Goal: Task Accomplishment & Management: Manage account settings

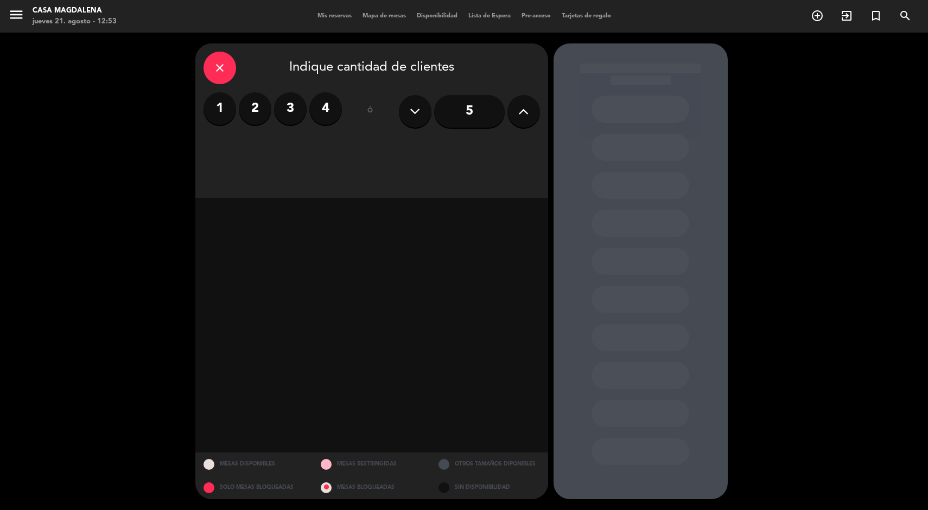
click at [242, 109] on label "2" at bounding box center [255, 108] width 33 height 33
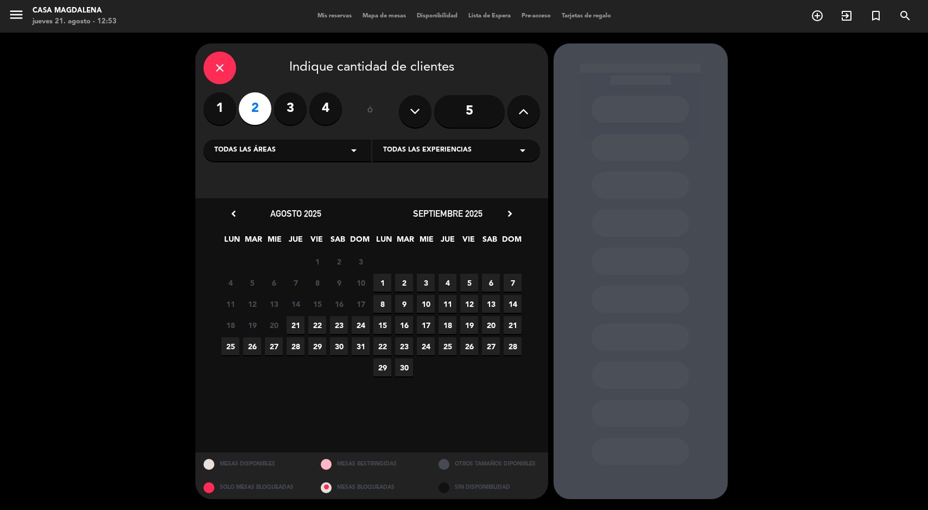
click at [298, 316] on span "21" at bounding box center [296, 325] width 18 height 18
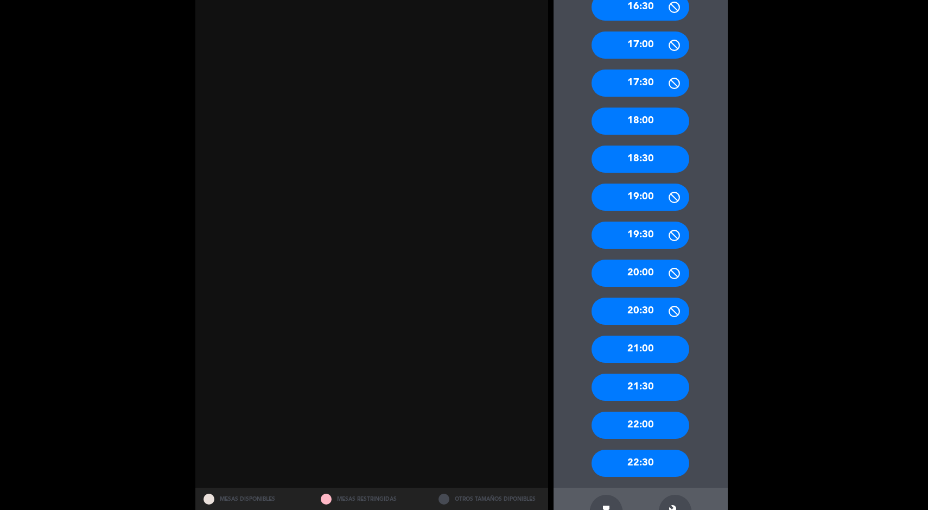
scroll to position [383, 0]
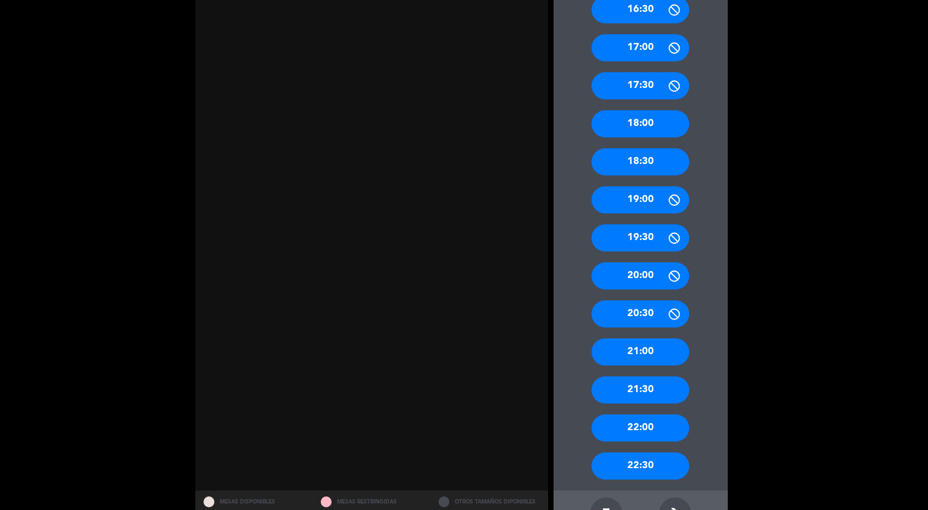
click at [647, 276] on div "20:00" at bounding box center [641, 275] width 98 height 27
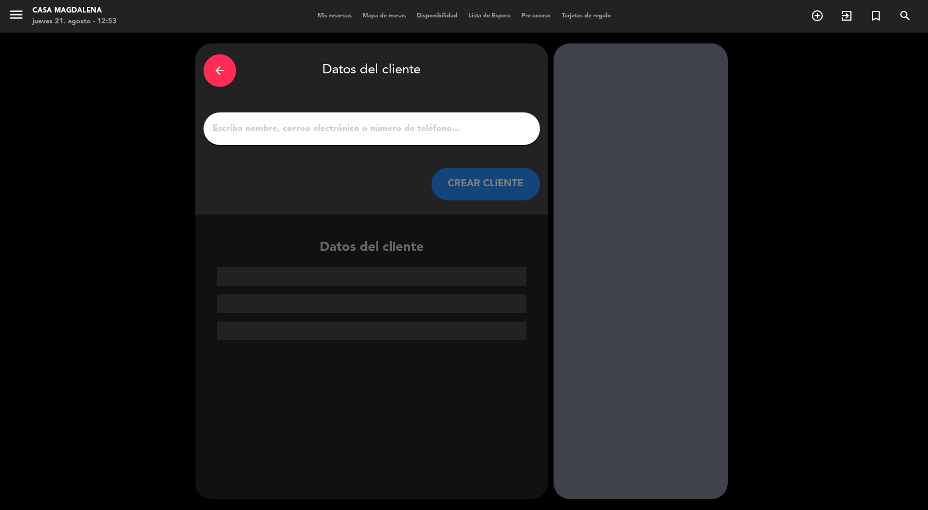
scroll to position [0, 0]
paste input "[PERSON_NAME]"
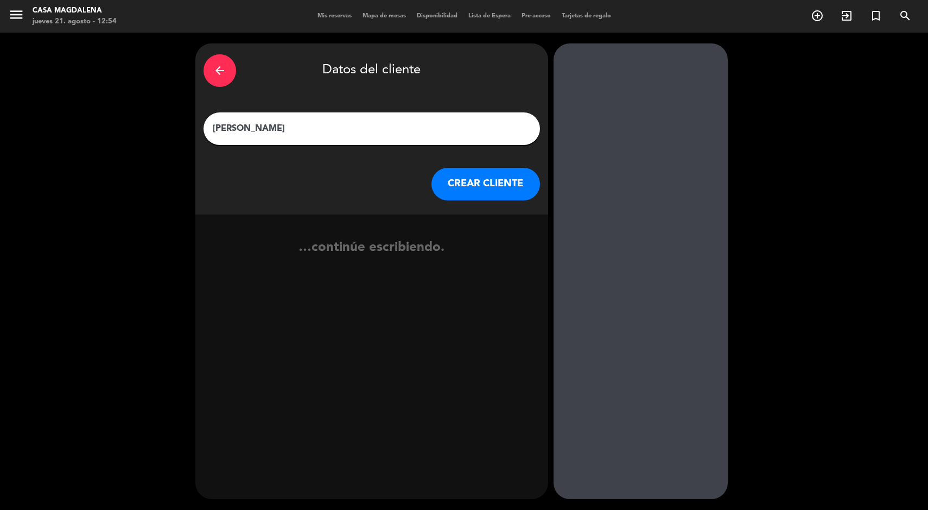
type input "[PERSON_NAME]"
click at [536, 197] on div "CREAR CLIENTE" at bounding box center [372, 184] width 337 height 33
click at [475, 190] on button "CREAR CLIENTE" at bounding box center [486, 184] width 109 height 33
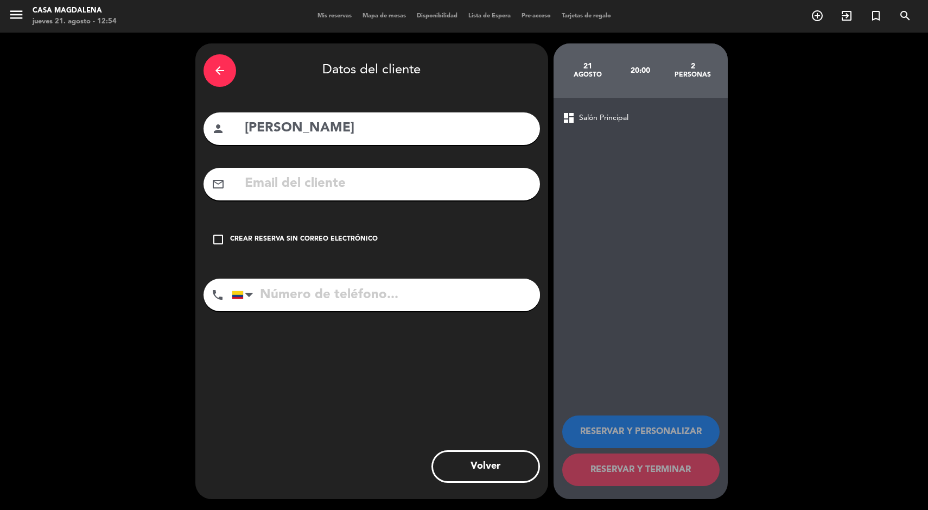
click at [310, 250] on div "check_box_outline_blank Crear reserva sin correo electrónico" at bounding box center [372, 239] width 337 height 33
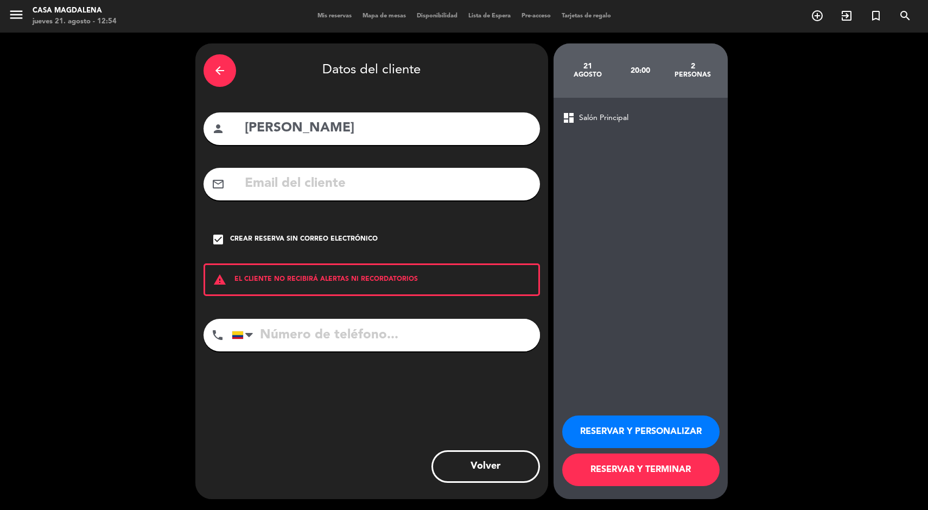
click at [678, 479] on button "RESERVAR Y TERMINAR" at bounding box center [640, 469] width 157 height 33
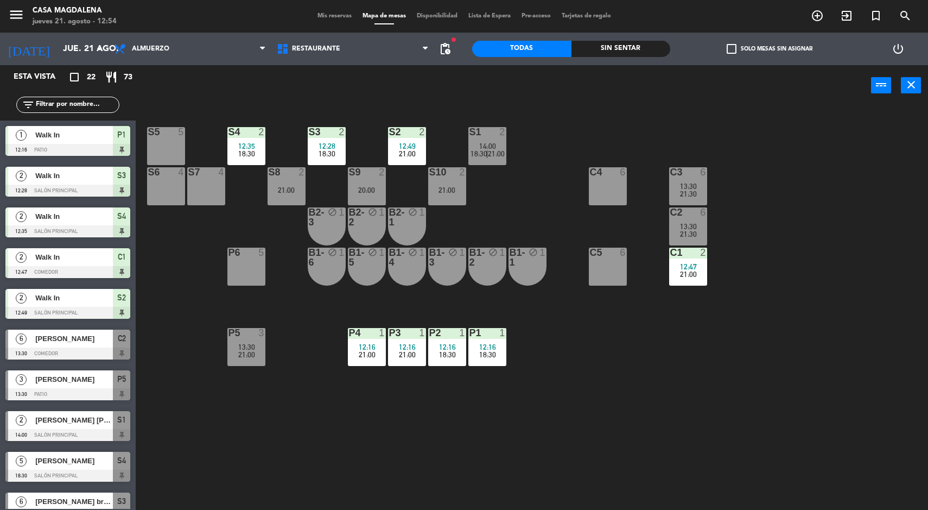
click at [367, 203] on div "S9 2 20:00" at bounding box center [367, 186] width 38 height 38
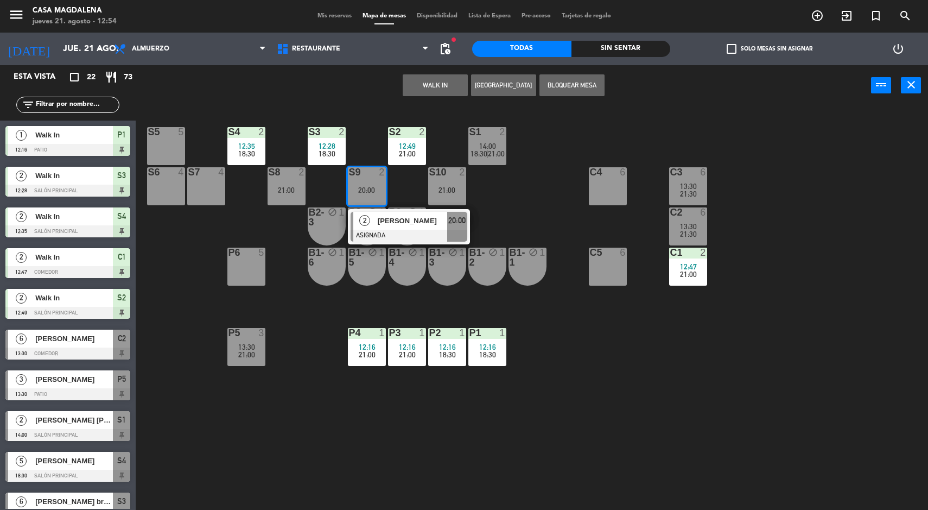
click at [174, 141] on div "S5 5" at bounding box center [166, 146] width 38 height 38
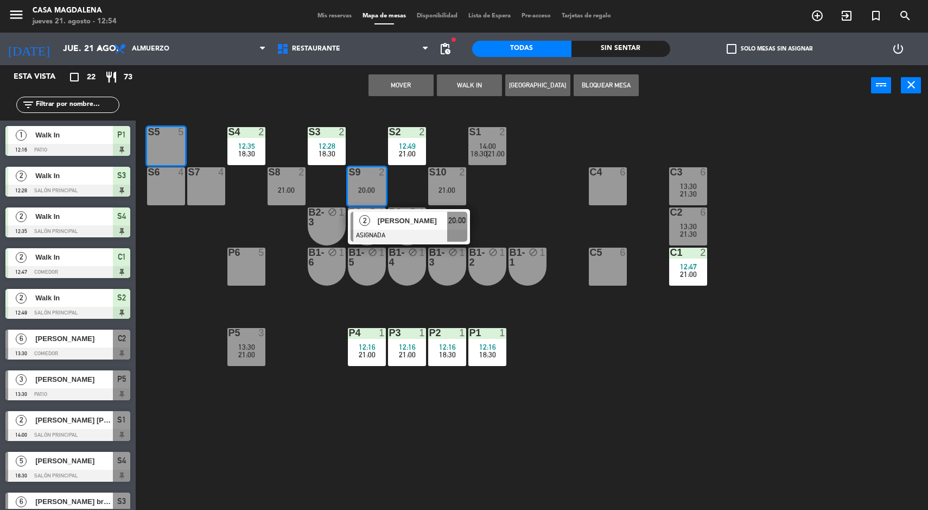
click at [391, 85] on button "Mover" at bounding box center [401, 85] width 65 height 22
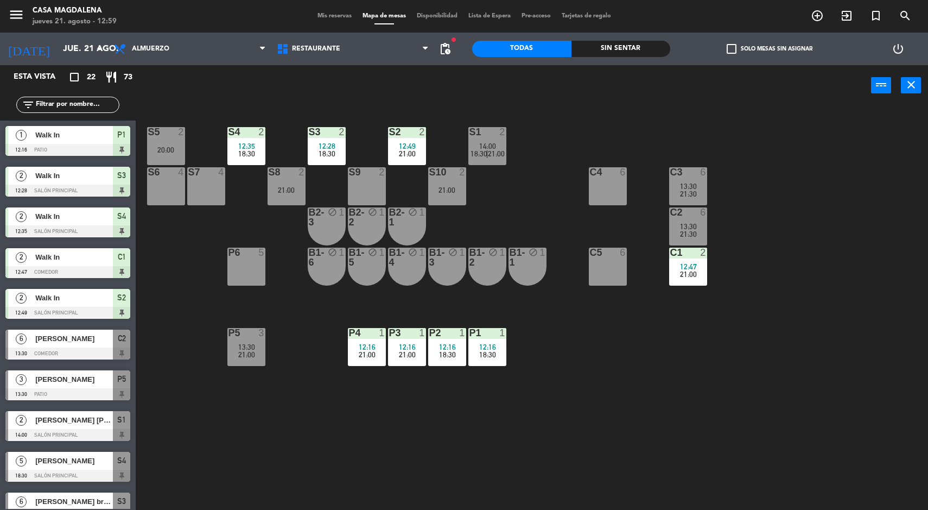
click at [161, 178] on div "S6 4" at bounding box center [166, 186] width 38 height 38
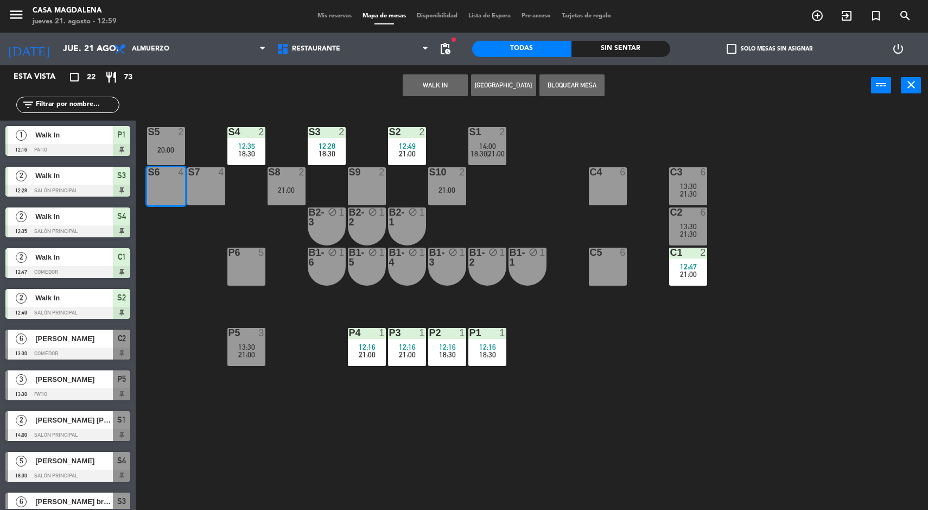
click at [213, 268] on div "S5 2 20:00 S4 2 12:35 18:30 S3 2 12:28 18:30 S2 2 12:49 21:00 S1 2 14:00 18:30 …" at bounding box center [536, 310] width 783 height 404
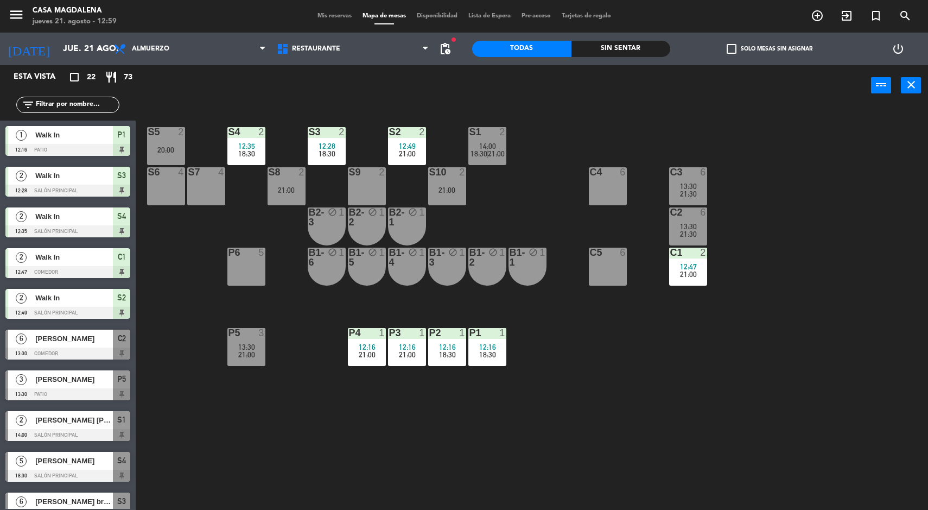
click at [163, 147] on div "20:00" at bounding box center [166, 150] width 38 height 8
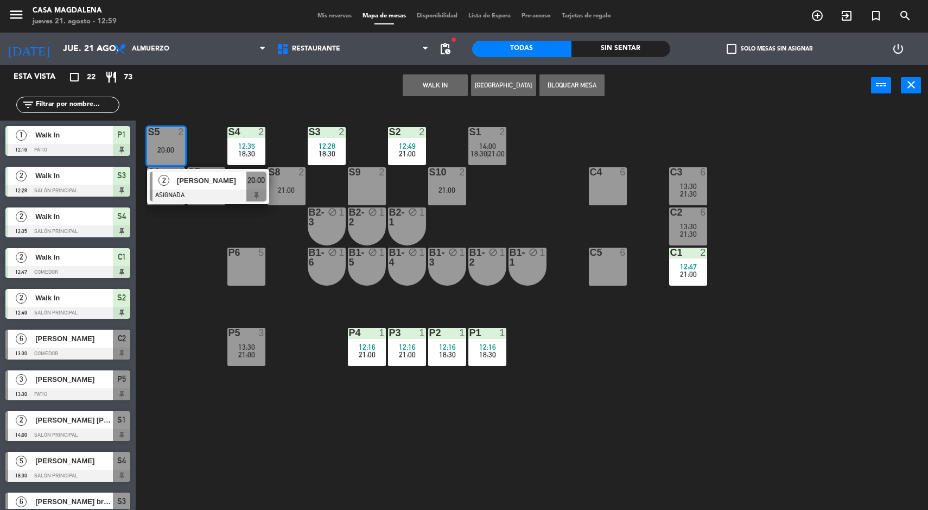
click at [242, 146] on span "12:35" at bounding box center [246, 146] width 17 height 9
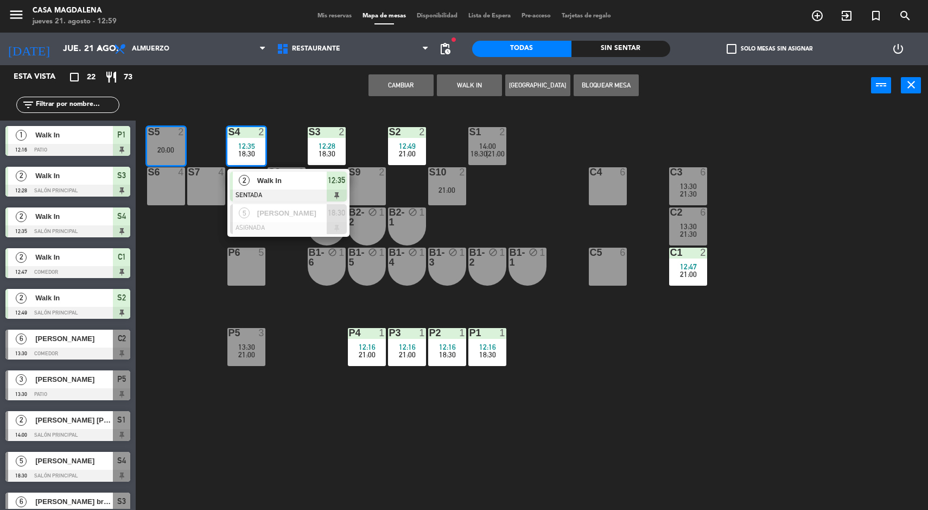
click at [404, 82] on button "Cambiar" at bounding box center [401, 85] width 65 height 22
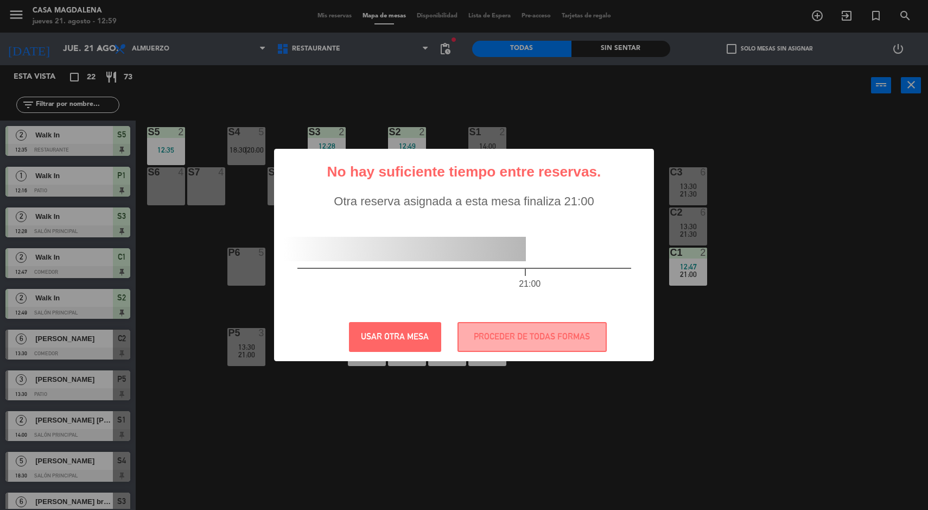
click at [564, 439] on div "? ! i No hay suficiente tiempo entre reservas. × Otra reserva asignada a esta m…" at bounding box center [464, 255] width 928 height 510
click at [388, 332] on button "USAR OTRA MESA" at bounding box center [395, 337] width 92 height 30
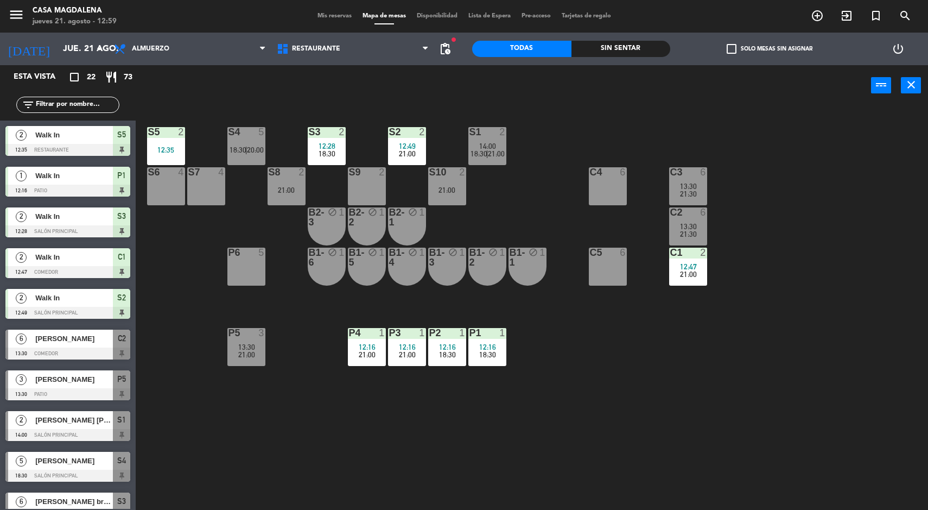
click at [257, 131] on div "5" at bounding box center [264, 132] width 18 height 10
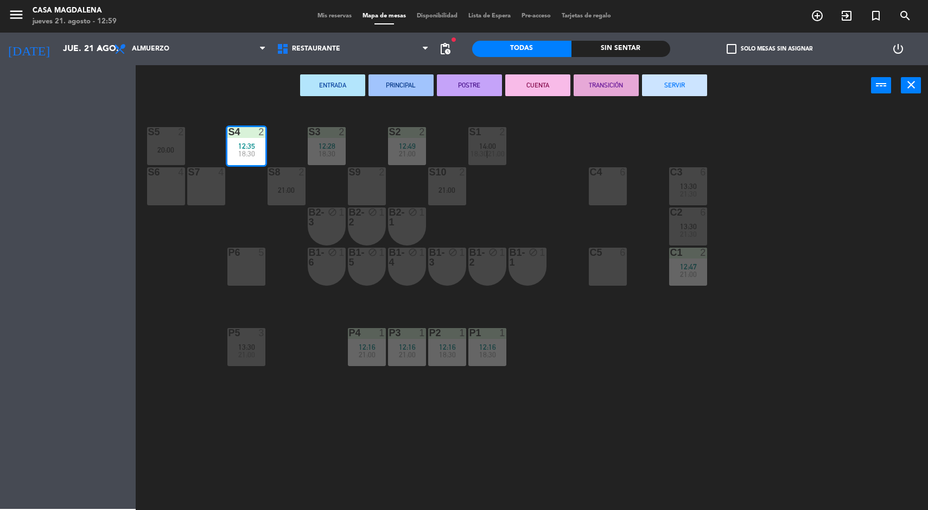
click at [163, 152] on div "20:00" at bounding box center [166, 150] width 38 height 8
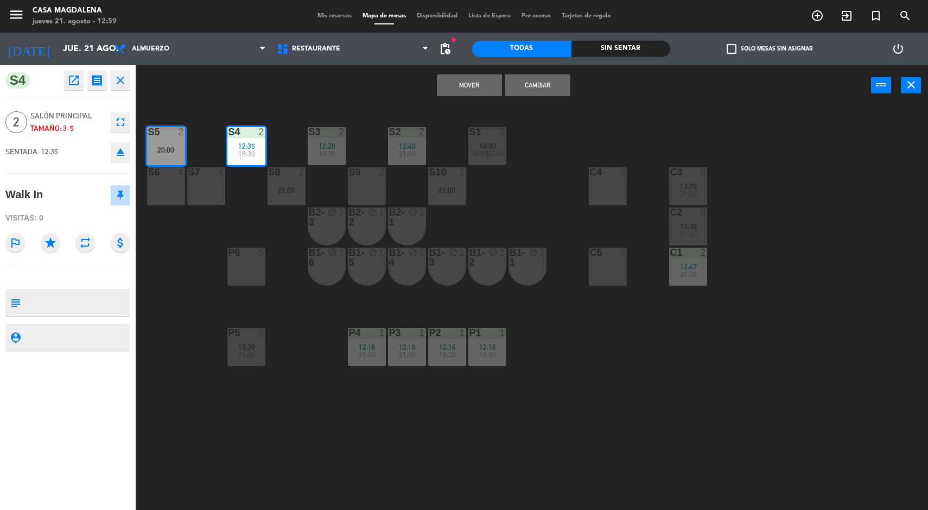
click at [318, 399] on div "S5 2 20:00 S4 2 12:35 18:30 S3 2 12:28 18:30 S2 2 12:49 21:00 S1 2 14:00 18:30 …" at bounding box center [536, 310] width 783 height 404
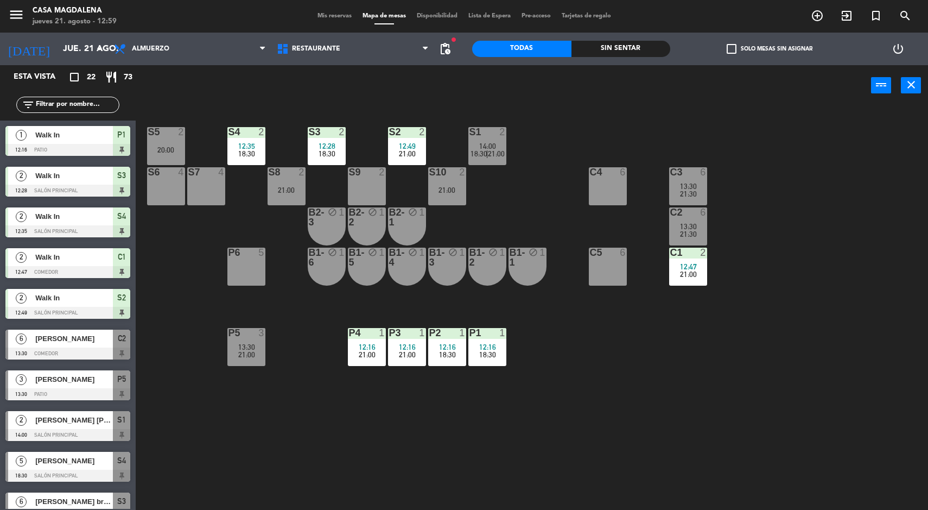
click at [327, 157] on div "S3 2 12:28 18:30" at bounding box center [327, 146] width 38 height 38
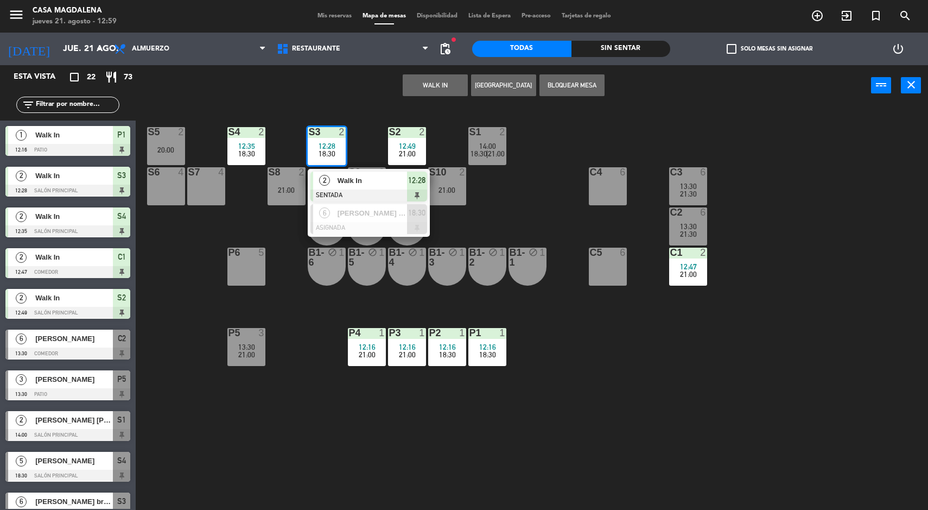
click at [377, 223] on div at bounding box center [369, 228] width 117 height 12
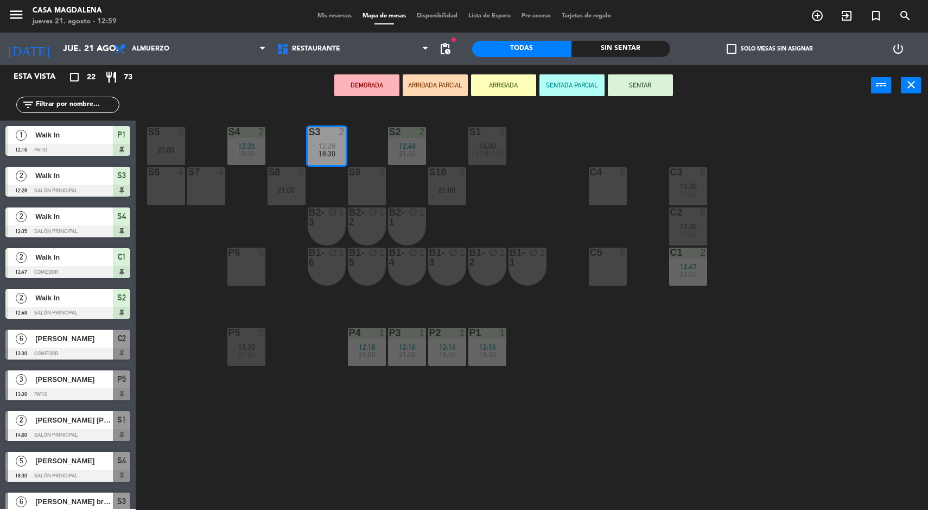
click at [188, 205] on div "S7 4" at bounding box center [206, 186] width 38 height 38
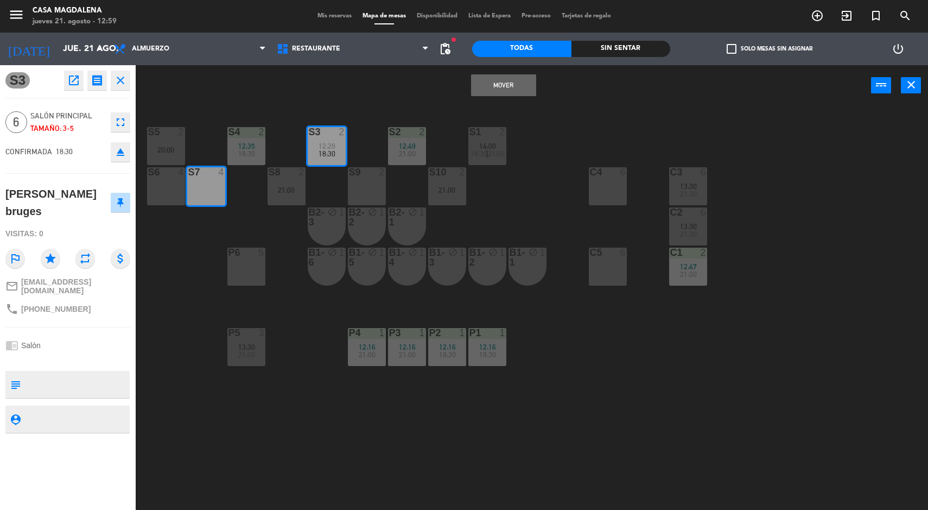
click at [519, 83] on button "Mover" at bounding box center [503, 85] width 65 height 22
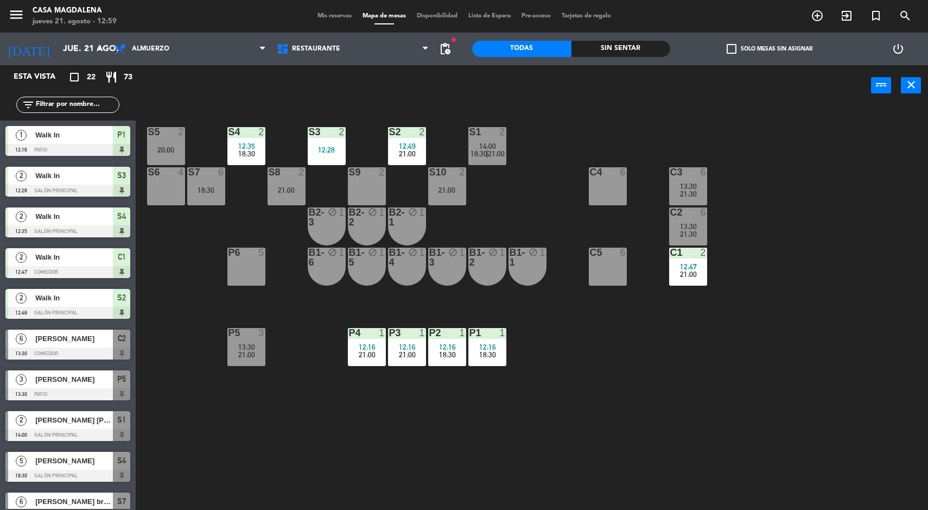
scroll to position [2, 0]
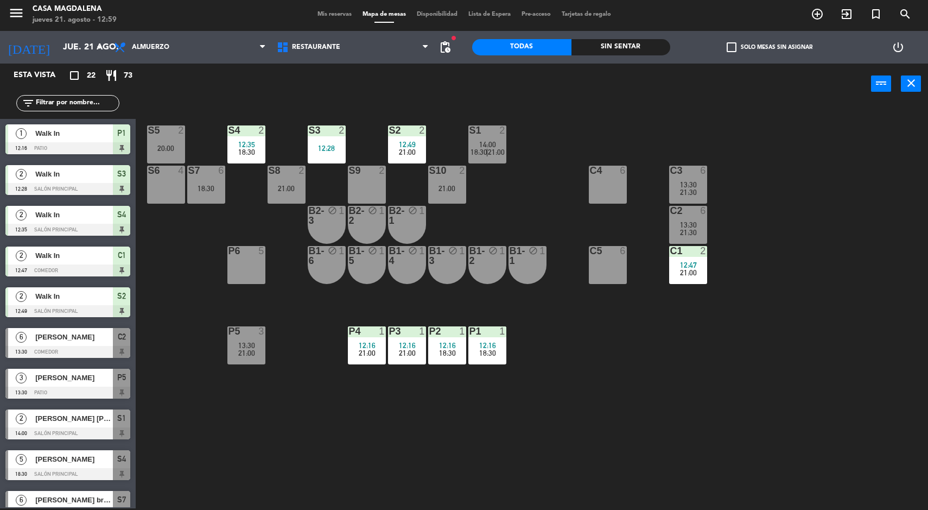
click at [179, 157] on div "S5 2 20:00" at bounding box center [166, 144] width 38 height 38
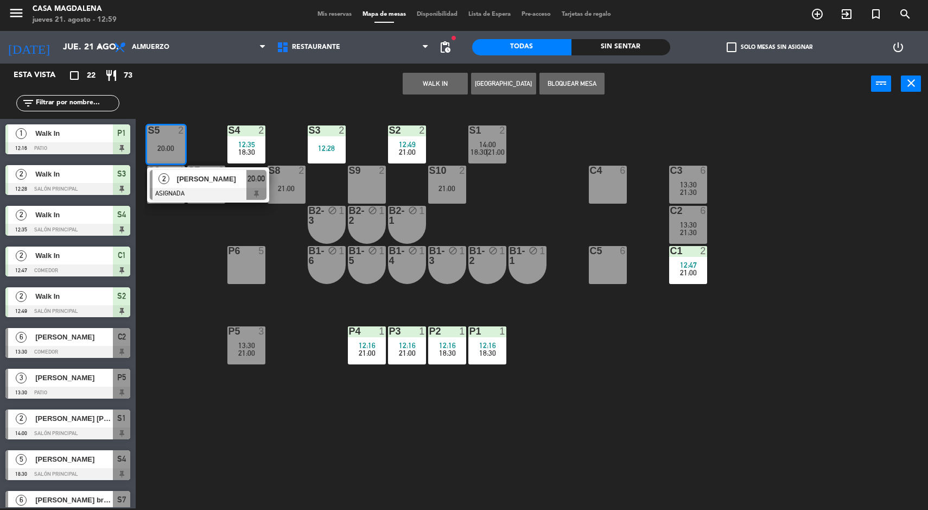
click at [254, 184] on span "20:00" at bounding box center [256, 178] width 17 height 13
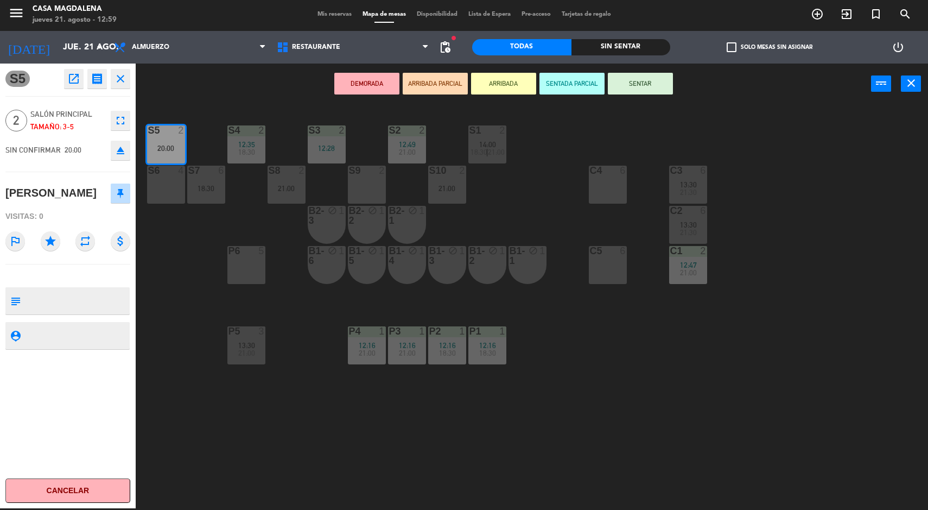
click at [337, 134] on div "2" at bounding box center [345, 130] width 18 height 10
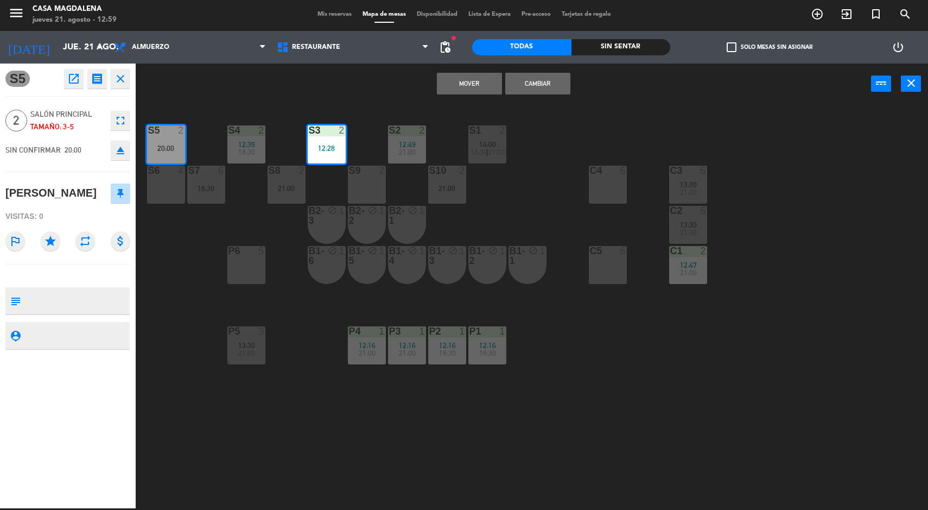
click at [461, 94] on button "Mover" at bounding box center [469, 84] width 65 height 22
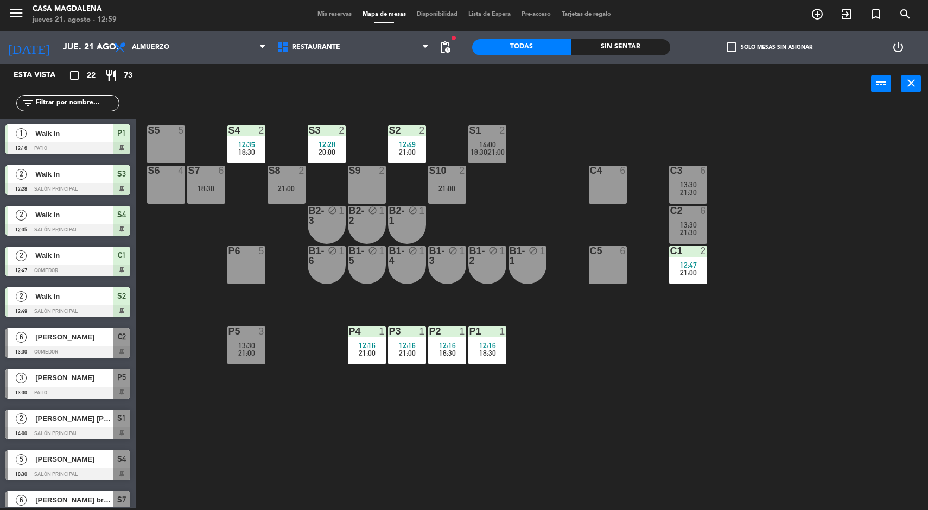
click at [198, 186] on div "18:30" at bounding box center [206, 189] width 38 height 8
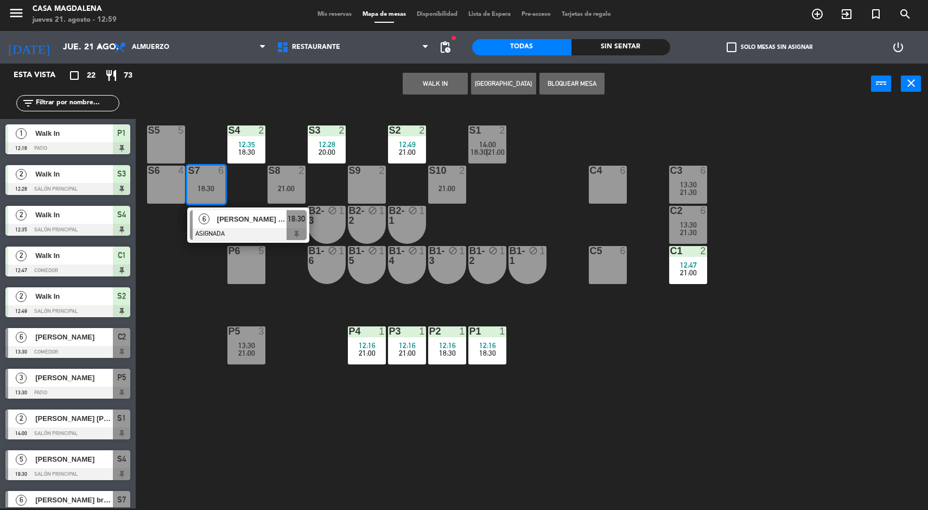
click at [245, 225] on div "[PERSON_NAME] bruges" at bounding box center [251, 219] width 71 height 18
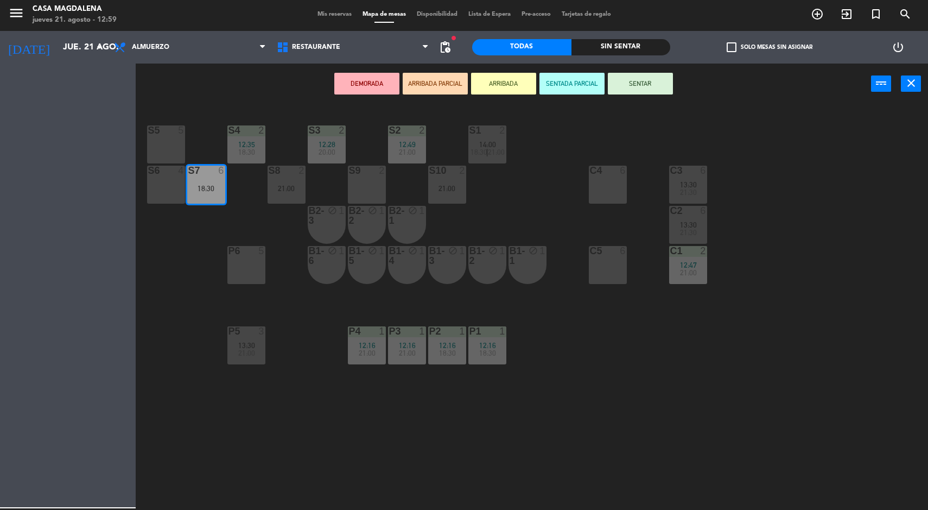
click at [175, 141] on div "S5 5" at bounding box center [166, 144] width 38 height 38
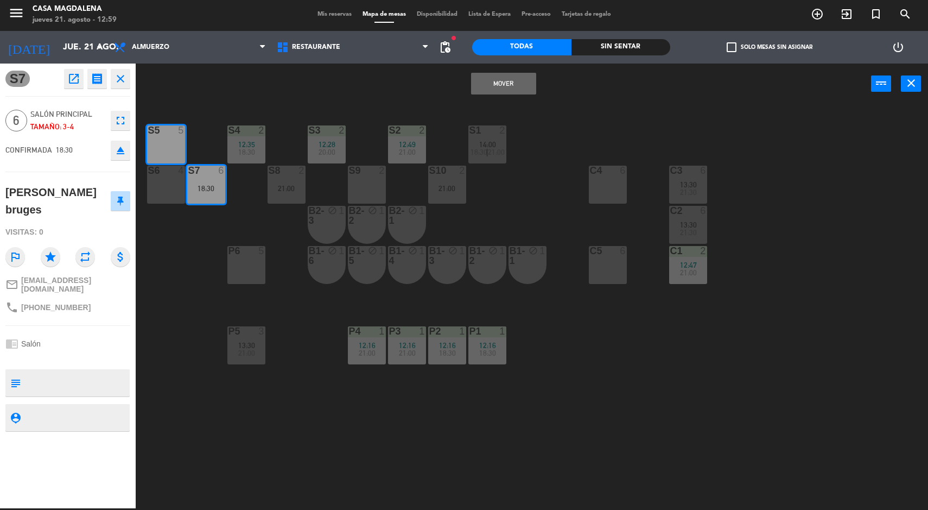
click at [492, 85] on button "Mover" at bounding box center [503, 84] width 65 height 22
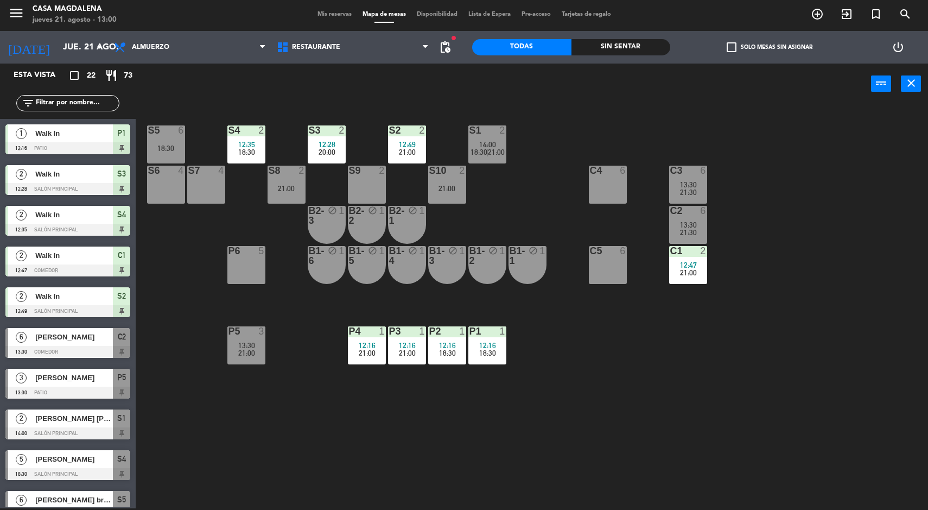
click at [192, 125] on div "6" at bounding box center [184, 130] width 18 height 10
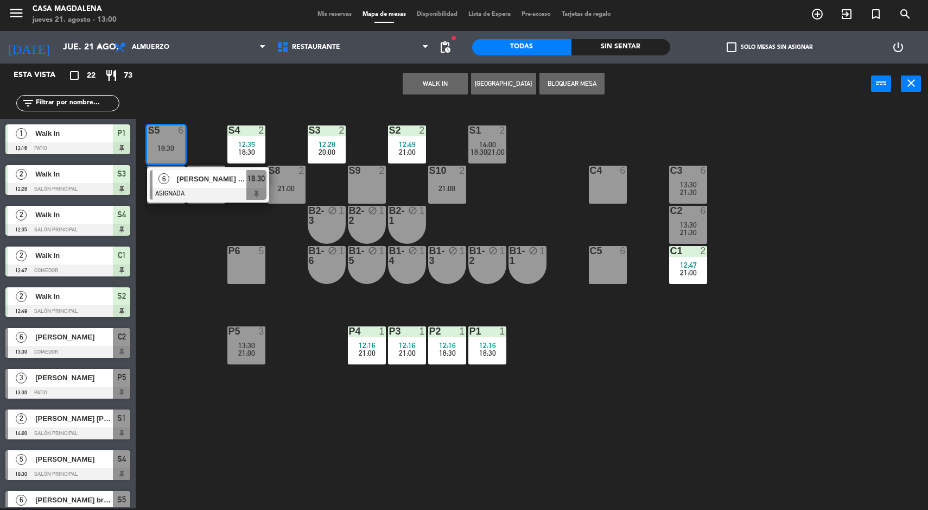
click at [318, 151] on div "20:00" at bounding box center [327, 152] width 38 height 8
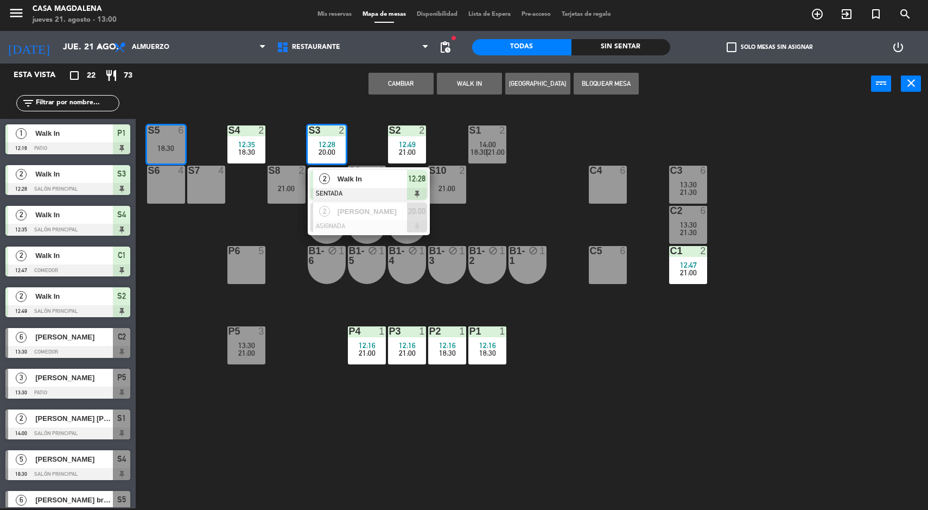
click at [357, 214] on span "[PERSON_NAME]" at bounding box center [372, 211] width 69 height 11
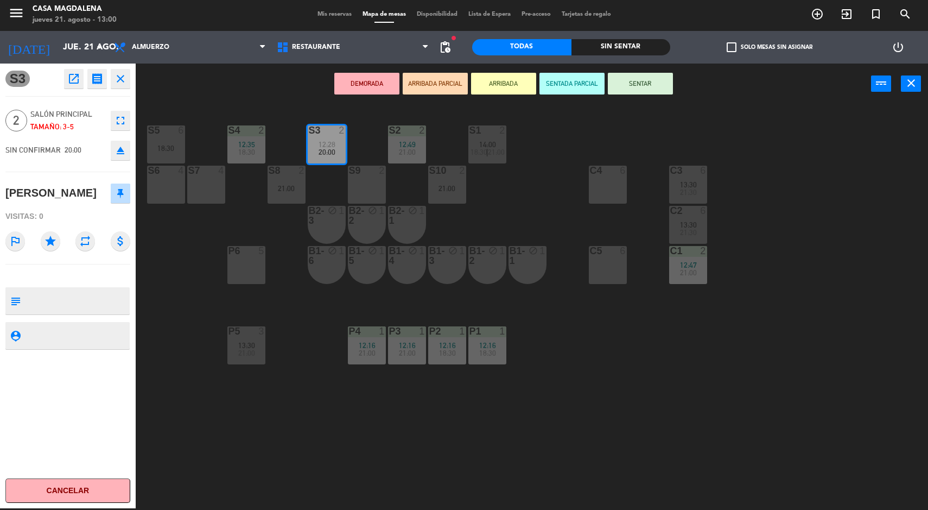
click at [181, 127] on div "6" at bounding box center [181, 130] width 7 height 10
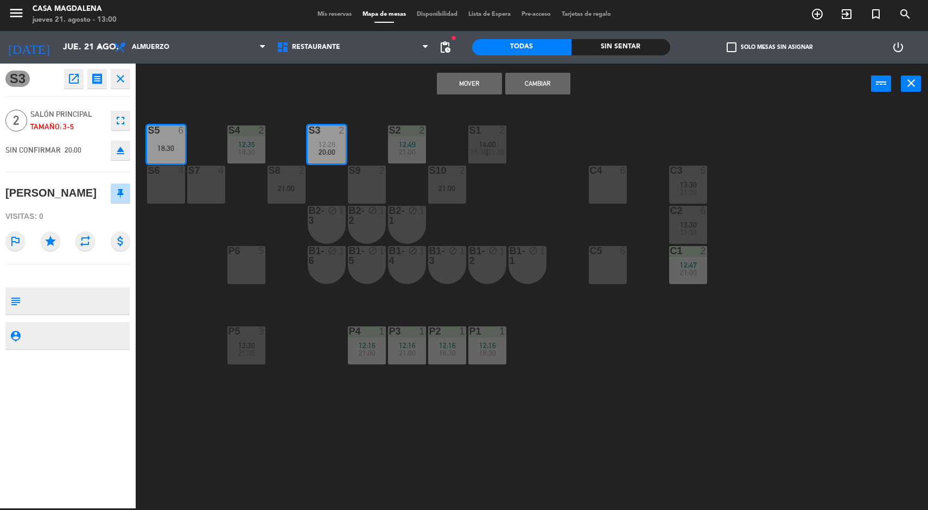
click at [469, 83] on button "Mover" at bounding box center [469, 84] width 65 height 22
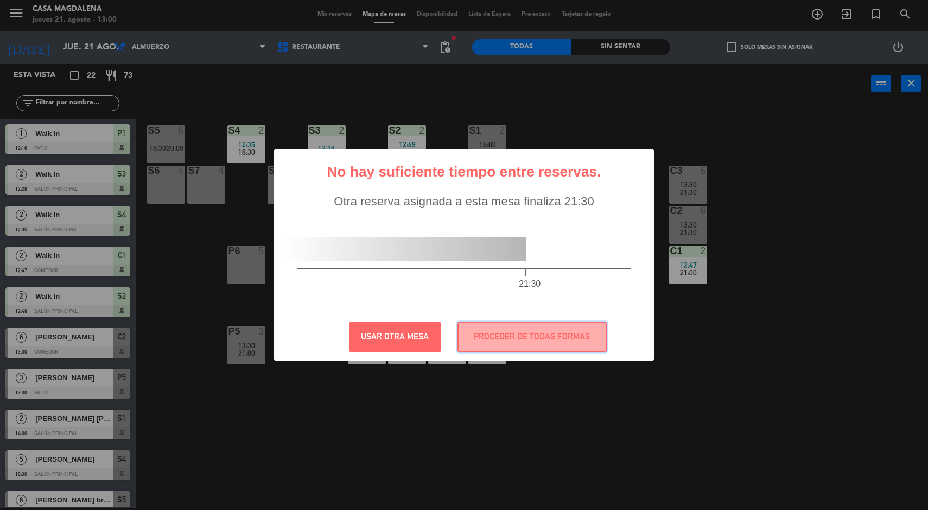
click at [504, 351] on button "PROCEDER DE TODAS FORMAS" at bounding box center [532, 337] width 149 height 30
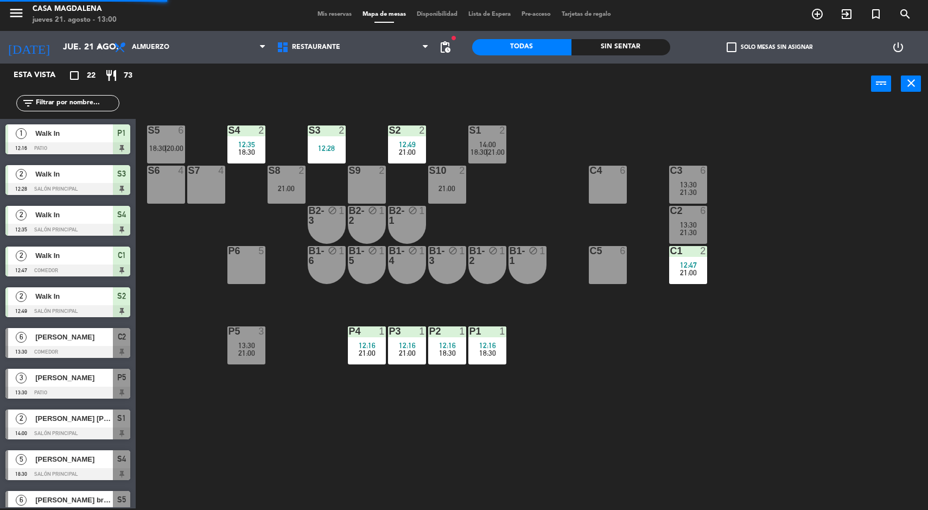
click at [174, 147] on span "20:00" at bounding box center [175, 148] width 17 height 9
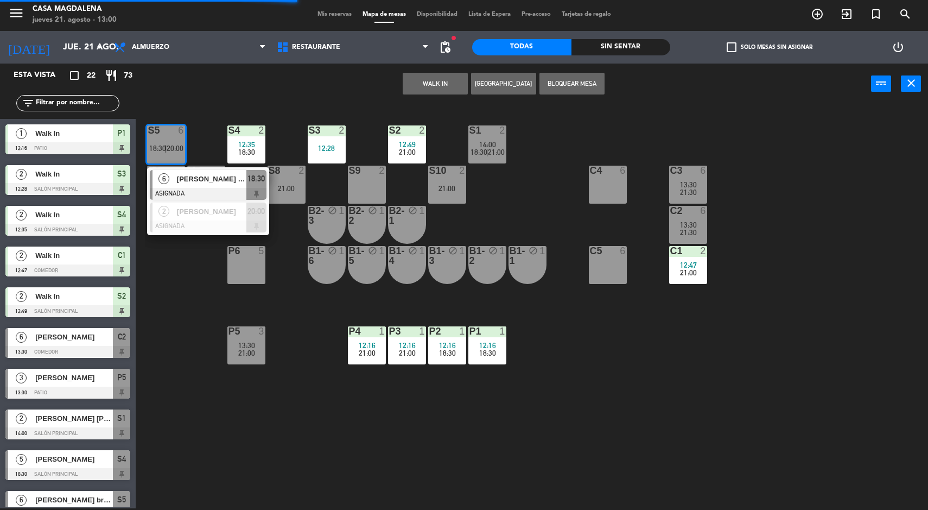
click at [230, 226] on div at bounding box center [208, 226] width 117 height 12
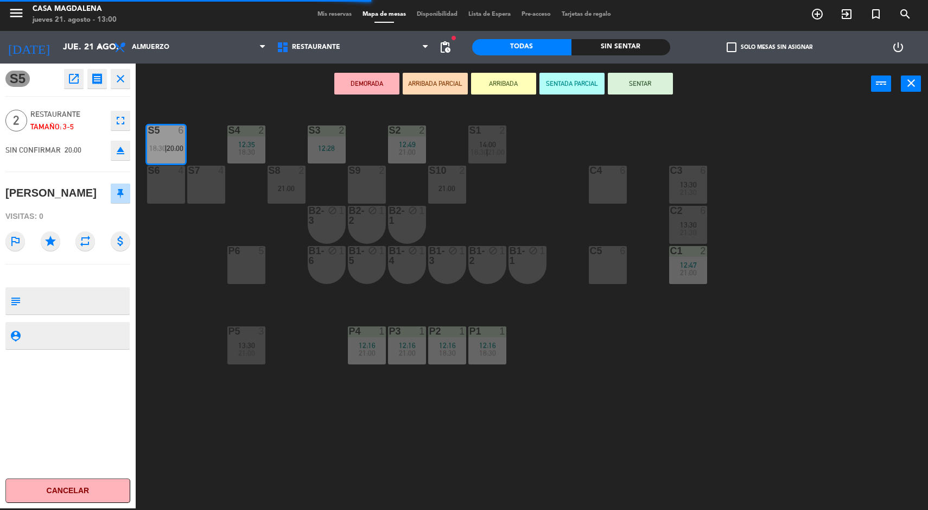
click at [334, 148] on div "12:28" at bounding box center [327, 148] width 38 height 8
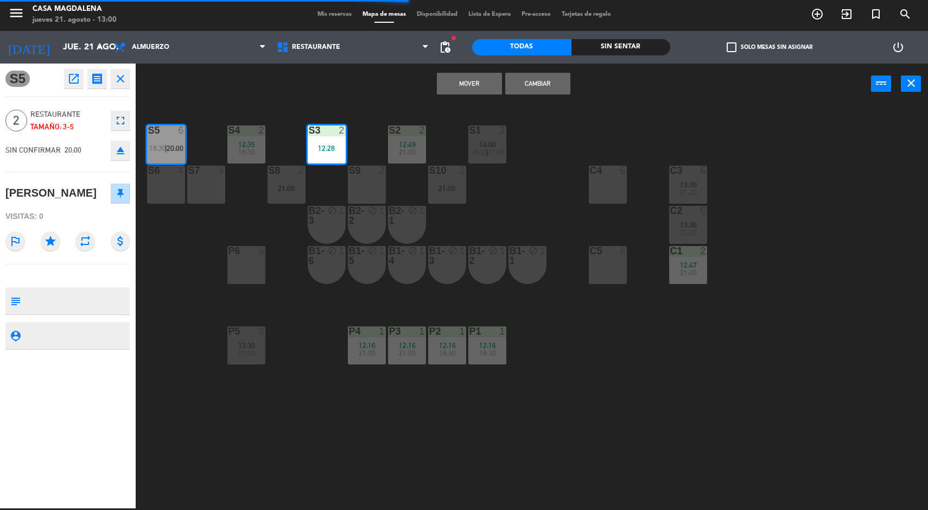
click at [475, 90] on button "Mover" at bounding box center [469, 84] width 65 height 22
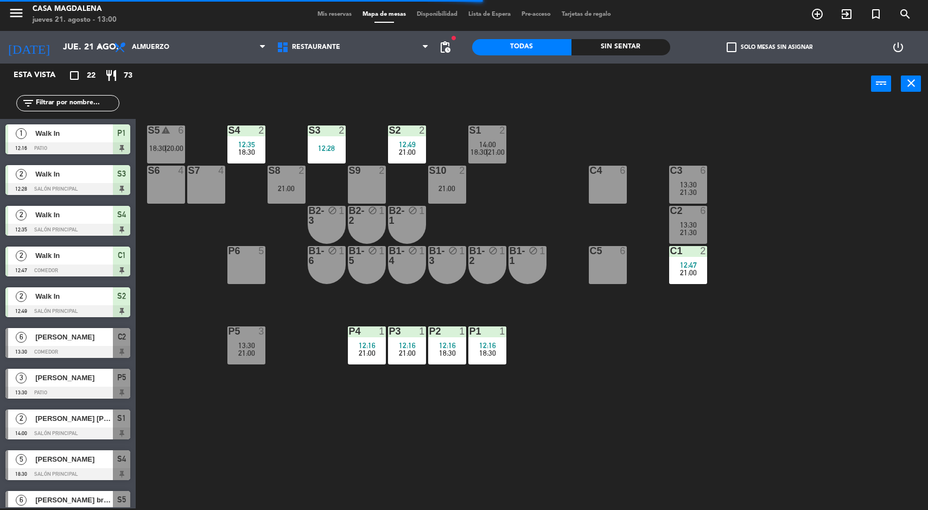
click at [720, 448] on div "S5 warning 6 18:30 | 20:00 S4 2 12:35 18:30 S3 2 12:28 S2 2 12:49 21:00 S1 2 14…" at bounding box center [536, 308] width 783 height 404
click at [158, 148] on div "18:30" at bounding box center [166, 148] width 38 height 8
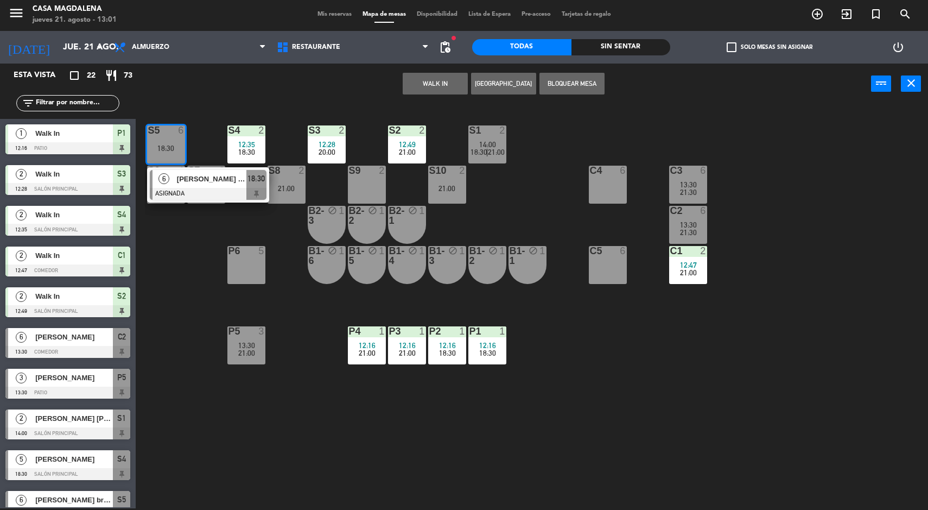
click at [404, 151] on span "21:00" at bounding box center [407, 152] width 17 height 9
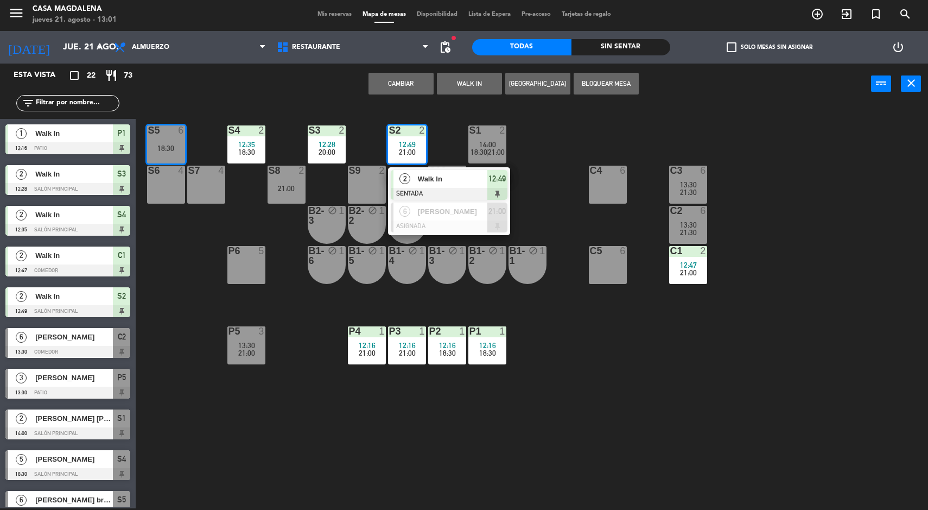
click at [447, 231] on div at bounding box center [449, 226] width 117 height 12
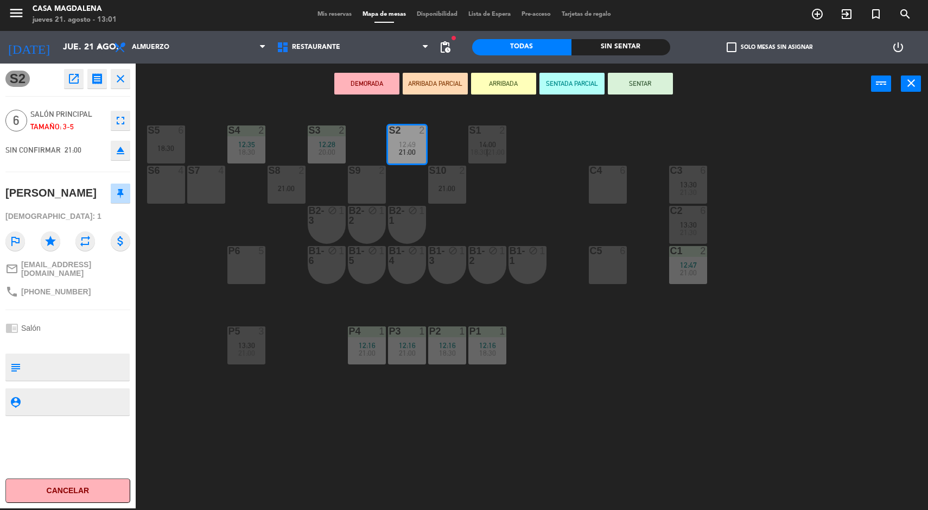
click at [165, 150] on div "18:30" at bounding box center [166, 148] width 38 height 8
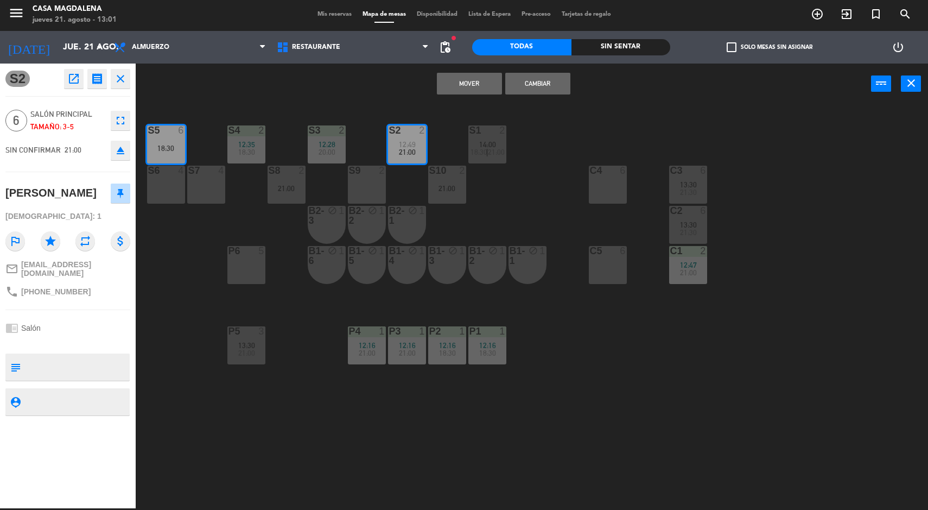
click at [559, 88] on button "Cambiar" at bounding box center [537, 84] width 65 height 22
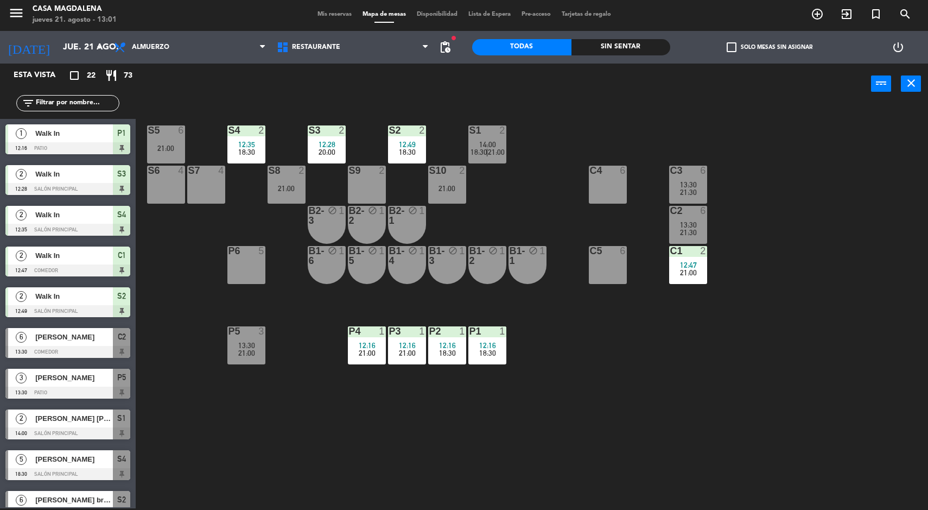
scroll to position [115, 0]
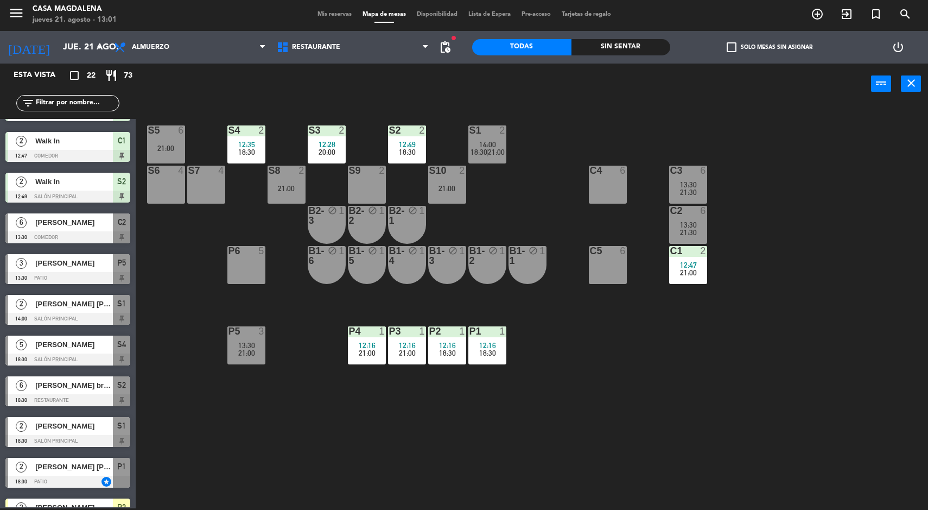
click at [172, 146] on div "21:00" at bounding box center [166, 148] width 38 height 8
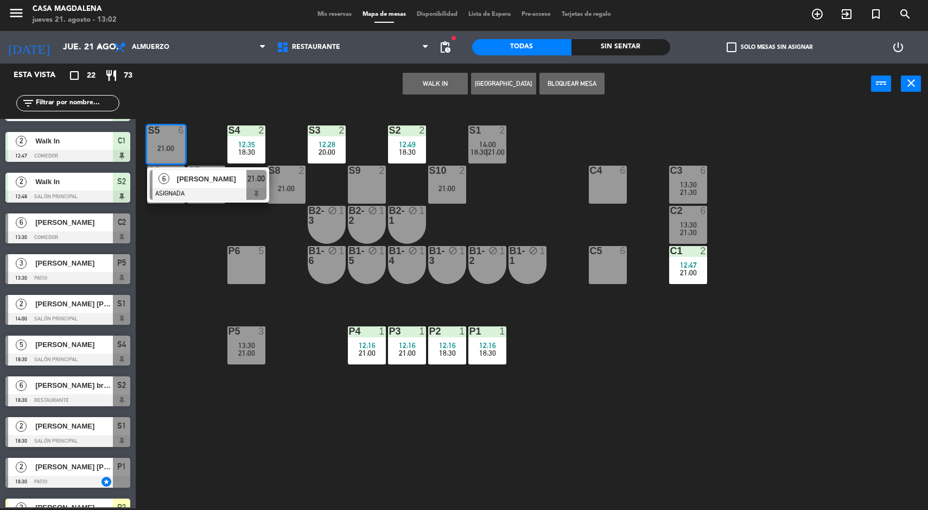
click at [533, 246] on icon "block" at bounding box center [533, 250] width 9 height 9
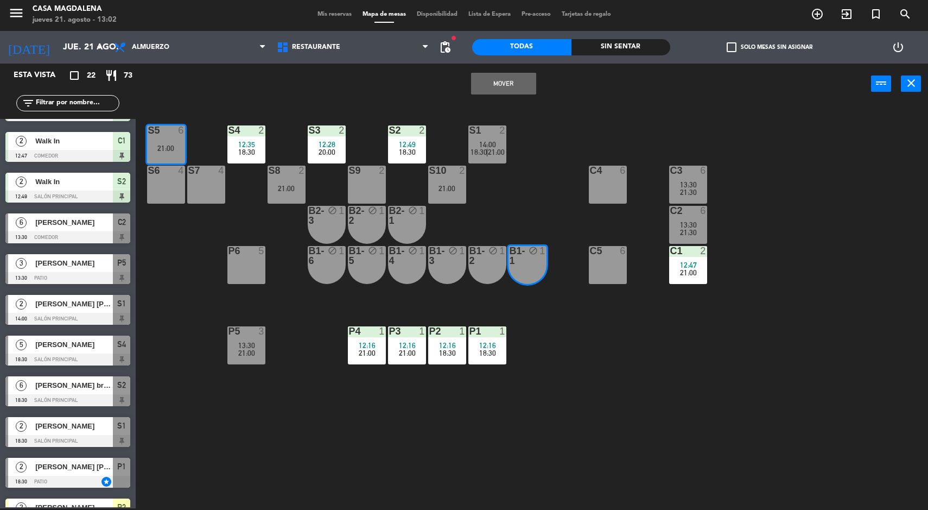
click at [168, 128] on div at bounding box center [166, 130] width 18 height 10
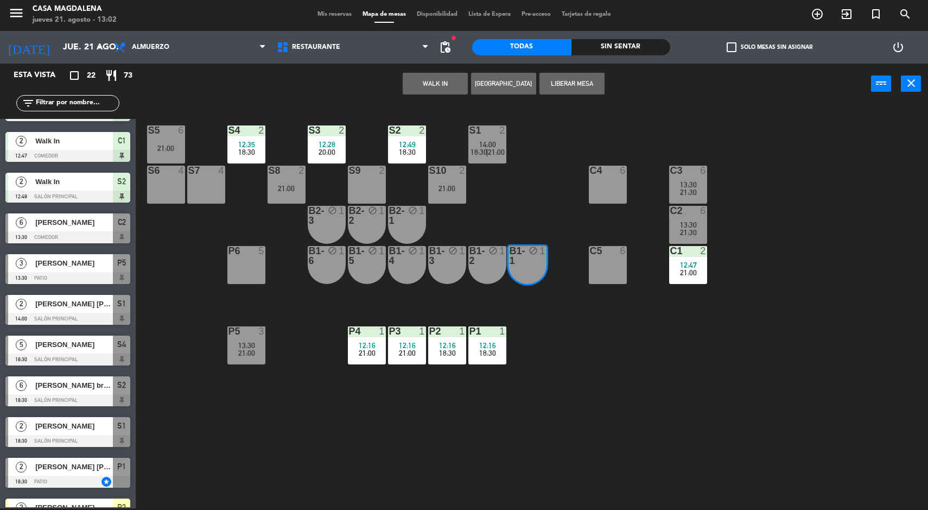
click at [543, 209] on div "S5 6 21:00 S4 2 12:35 18:30 S3 2 12:28 20:00 S2 2 12:49 18:30 S1 2 14:00 18:30 …" at bounding box center [536, 308] width 783 height 404
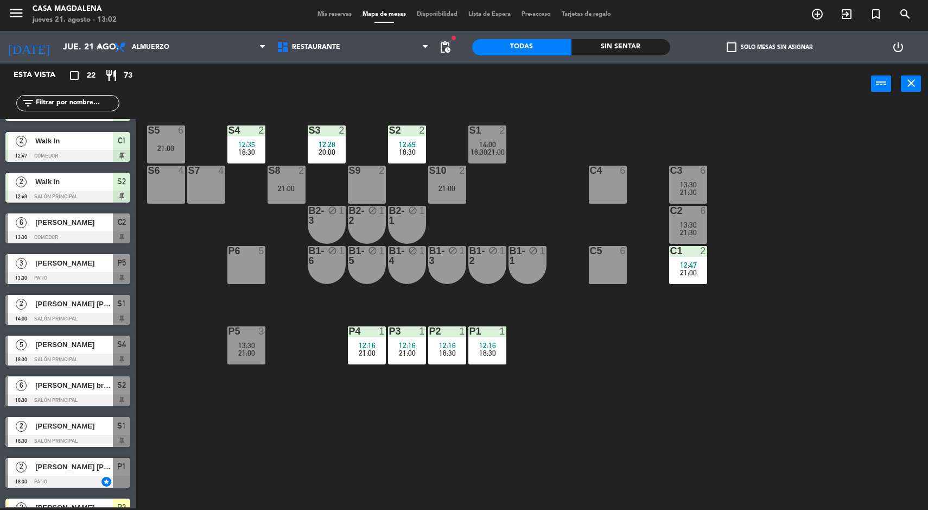
click at [539, 185] on div "S5 6 21:00 S4 2 12:35 18:30 S3 2 12:28 20:00 S2 2 12:49 18:30 S1 2 14:00 18:30 …" at bounding box center [536, 308] width 783 height 404
click at [332, 148] on span "20:00" at bounding box center [327, 152] width 17 height 9
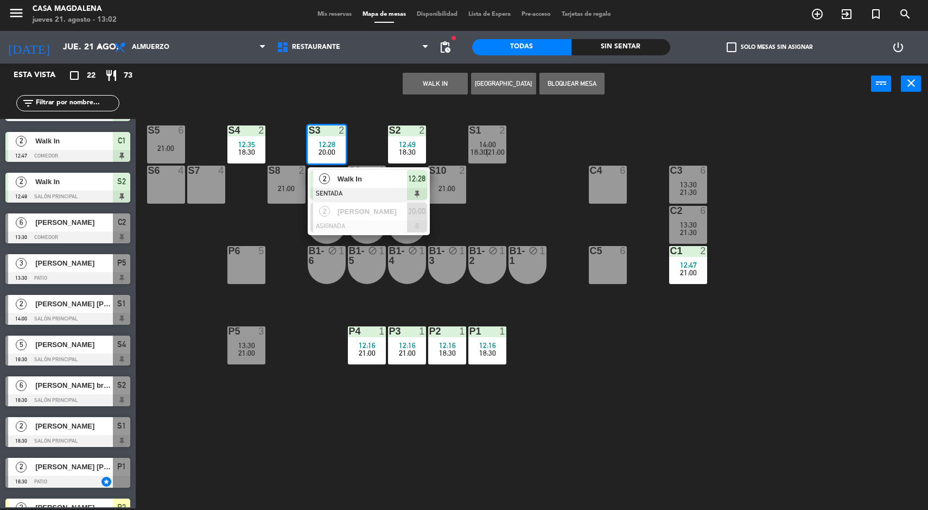
click at [383, 206] on span "[PERSON_NAME]" at bounding box center [372, 211] width 69 height 11
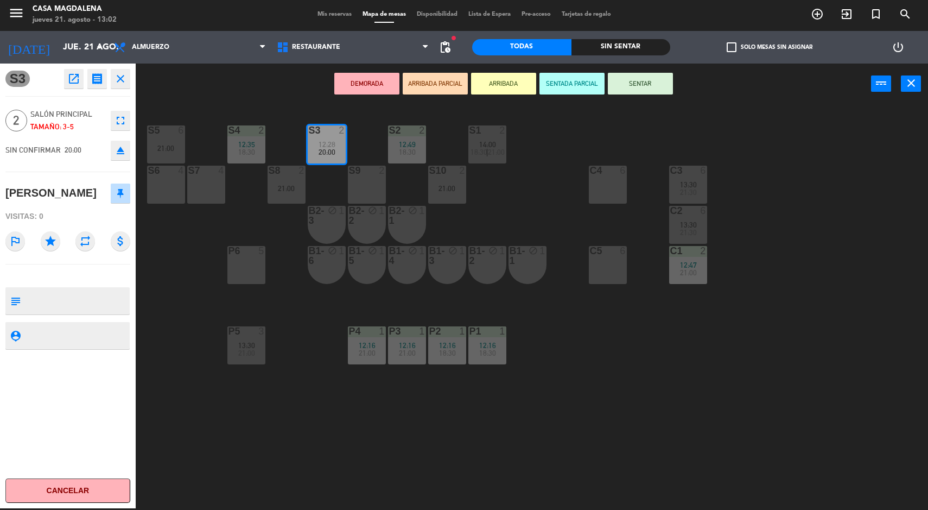
click at [549, 207] on div "S5 6 21:00 S4 2 12:35 18:30 S3 2 12:28 20:00 S2 2 12:49 18:30 S1 2 14:00 18:30 …" at bounding box center [536, 308] width 783 height 404
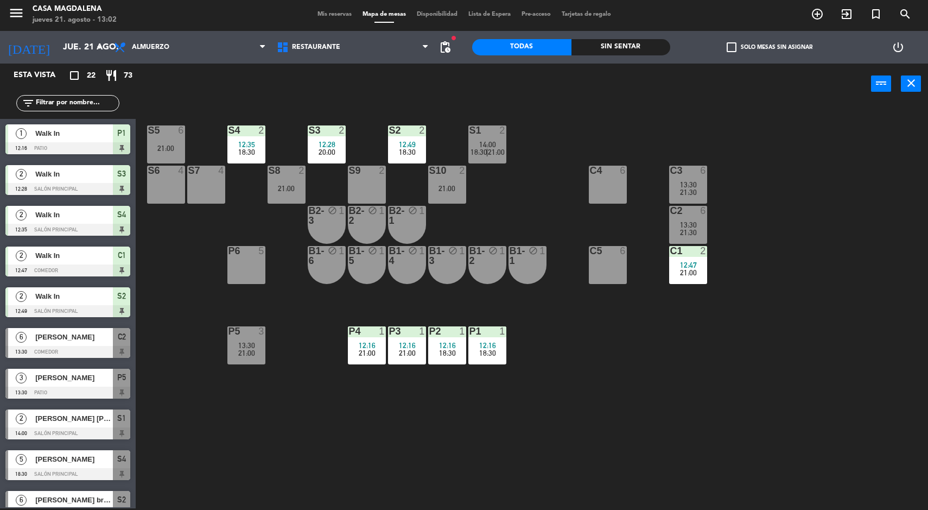
scroll to position [2, 0]
click at [235, 142] on div "12:35" at bounding box center [246, 145] width 38 height 8
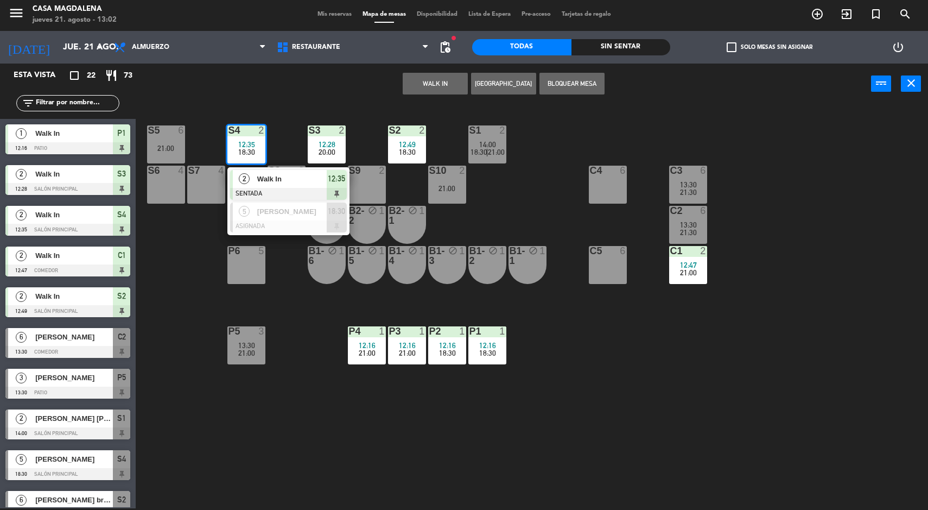
click at [292, 226] on div at bounding box center [288, 226] width 117 height 12
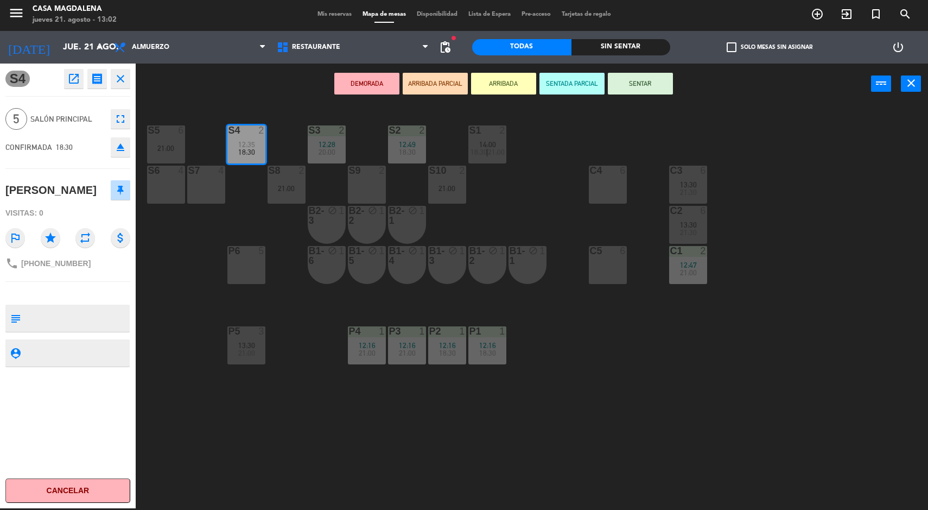
click at [648, 443] on div "S5 6 21:00 S4 2 12:35 18:30 S3 2 12:28 20:00 S2 2 12:49 18:30 S1 2 14:00 18:30 …" at bounding box center [536, 308] width 783 height 404
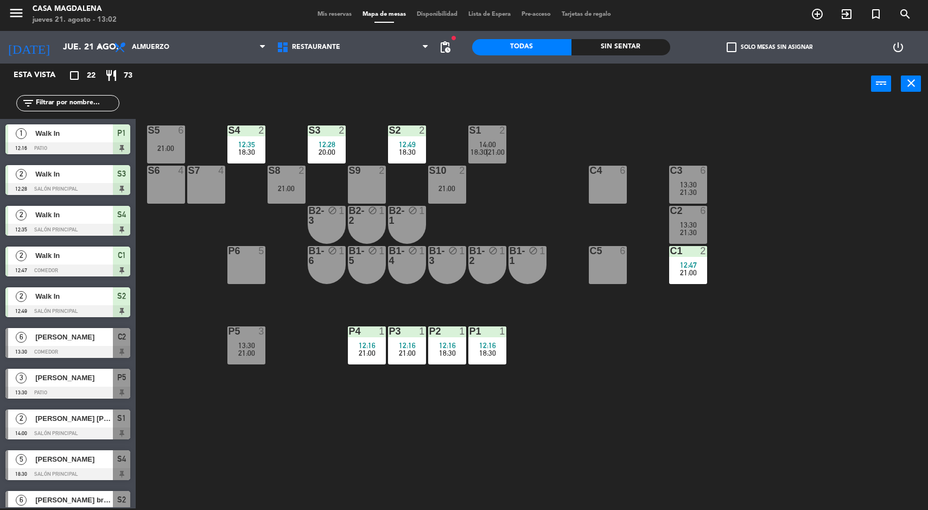
click at [688, 264] on span "12:47" at bounding box center [688, 265] width 17 height 9
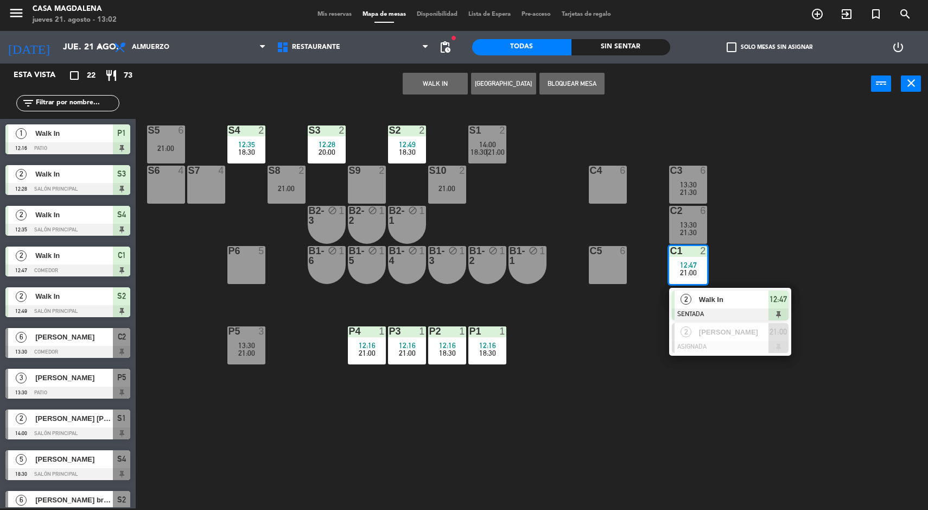
click at [663, 423] on div "S5 6 21:00 S4 2 12:35 18:30 S3 2 12:28 20:00 S2 2 12:49 18:30 S1 2 14:00 18:30 …" at bounding box center [536, 308] width 783 height 404
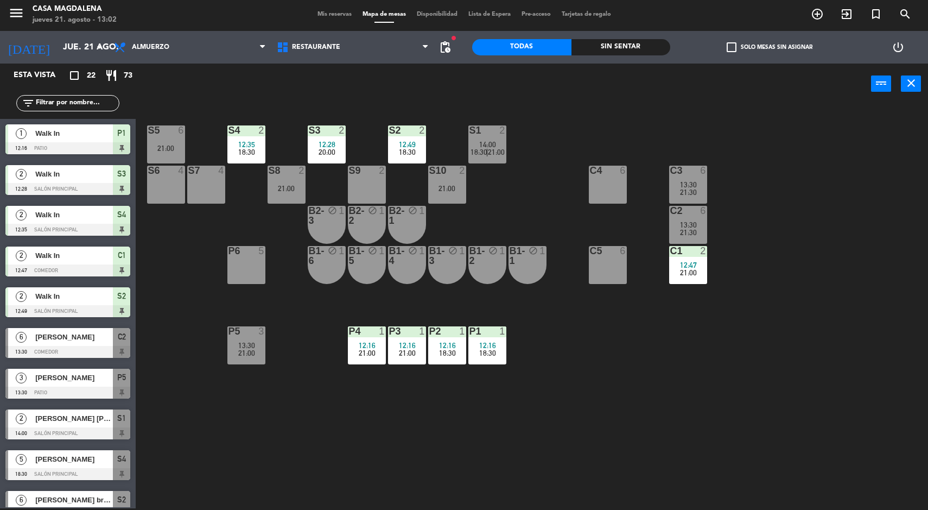
click at [686, 231] on span "21:30" at bounding box center [688, 232] width 17 height 9
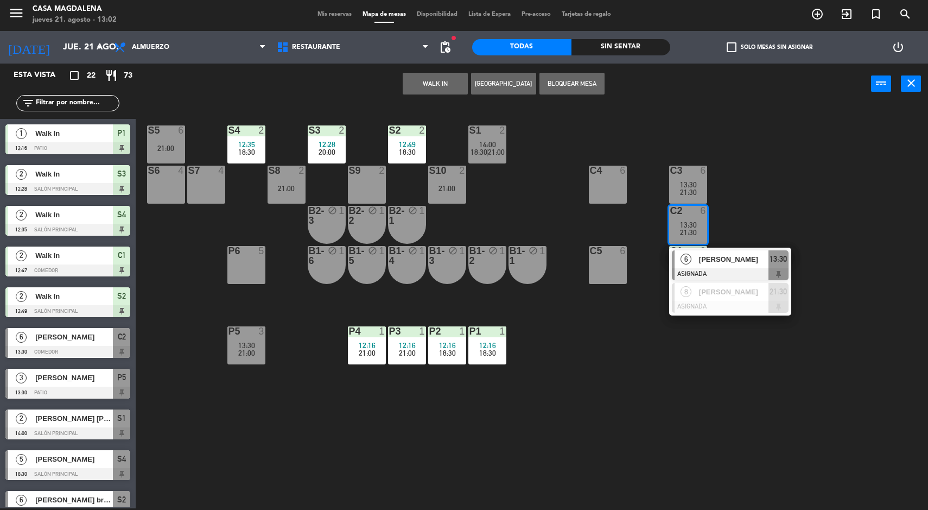
click at [756, 308] on div at bounding box center [730, 307] width 117 height 12
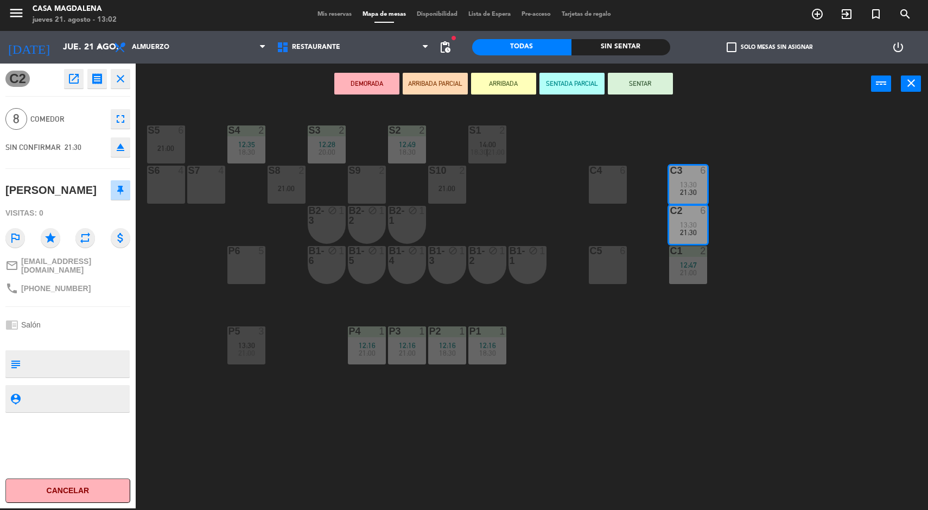
click at [743, 389] on div "S5 6 21:00 S4 2 12:35 18:30 S3 2 12:28 20:00 S2 2 12:49 18:30 S1 2 14:00 18:30 …" at bounding box center [536, 308] width 783 height 404
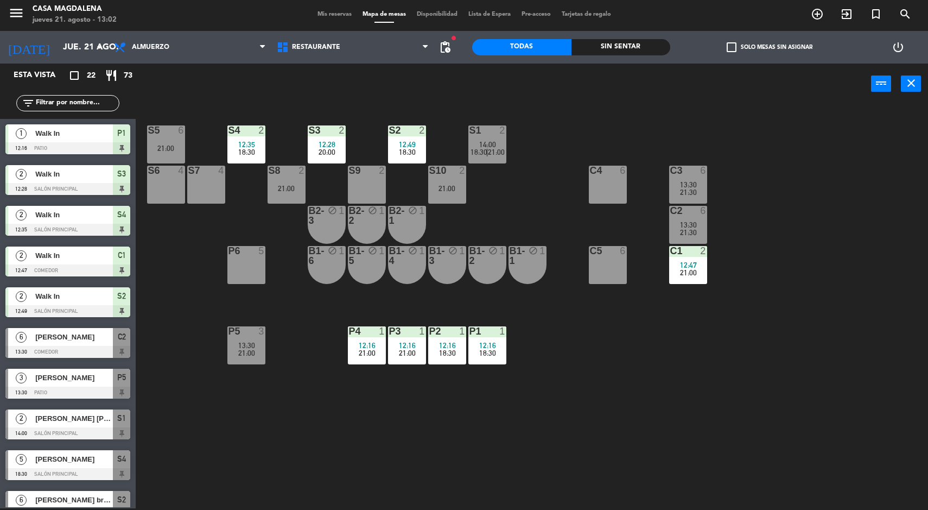
scroll to position [277, 0]
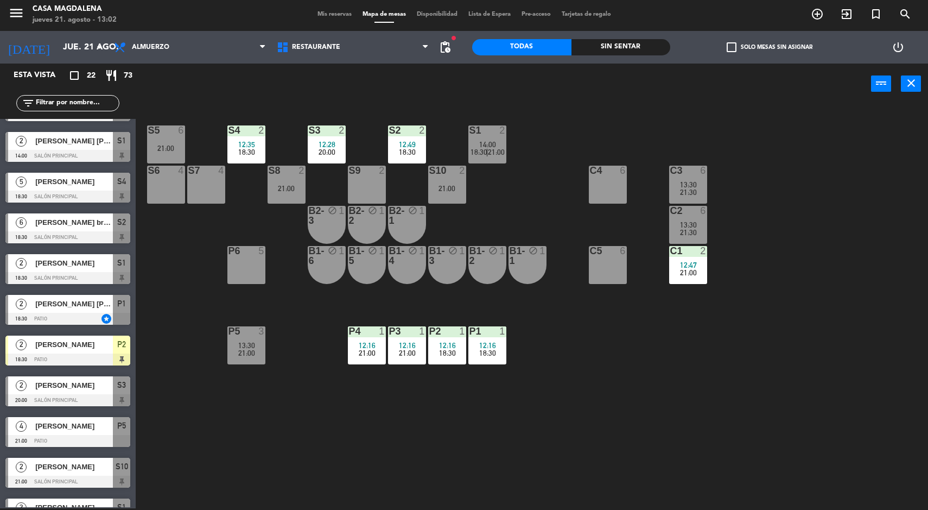
click at [396, 144] on div "12:49" at bounding box center [407, 145] width 38 height 8
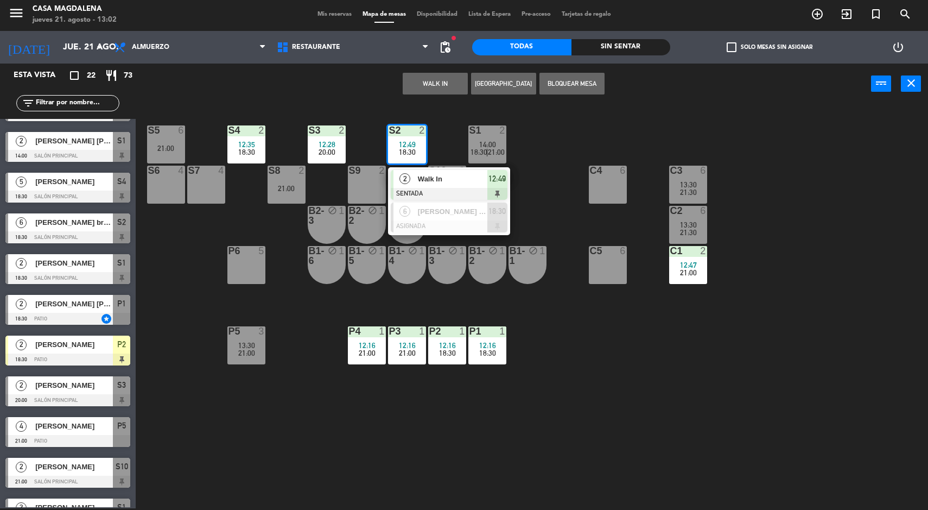
click at [474, 225] on div at bounding box center [449, 226] width 117 height 12
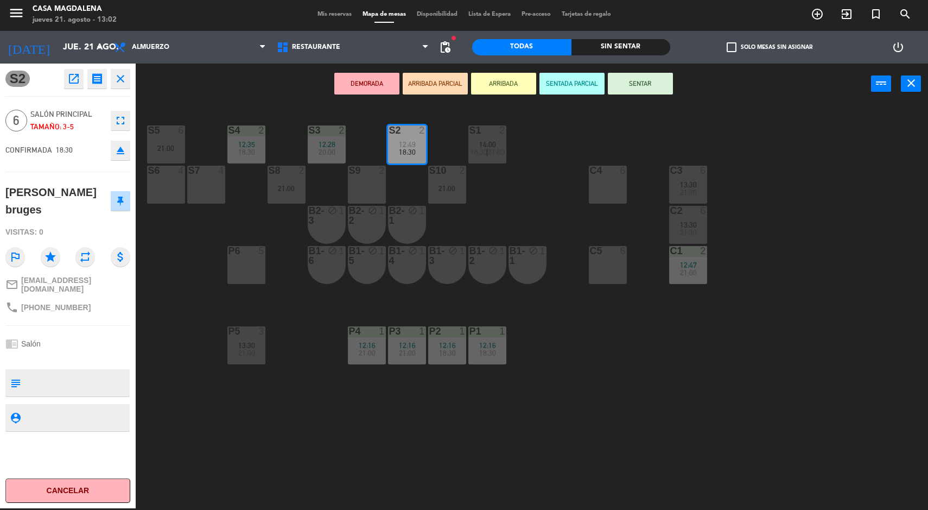
click at [679, 237] on div "C2 6 13:30 21:30" at bounding box center [688, 225] width 38 height 38
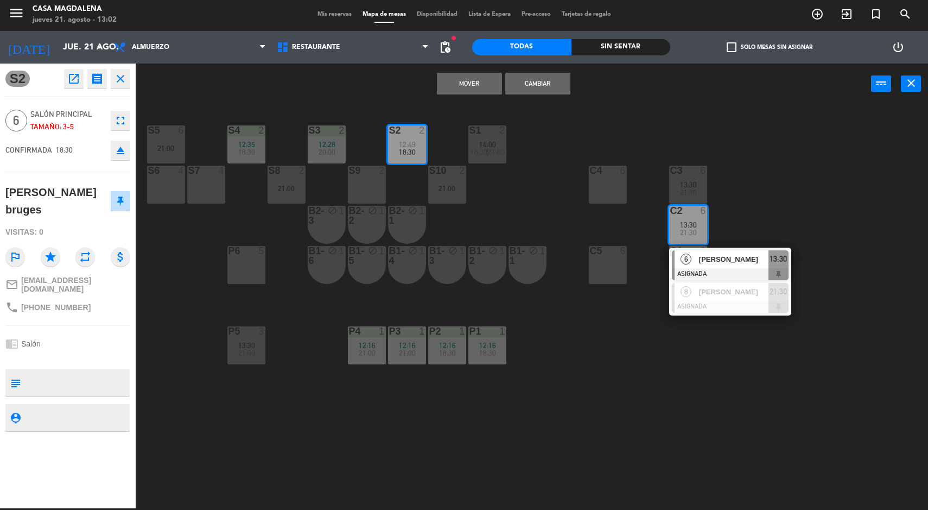
click at [671, 168] on div "C3" at bounding box center [671, 171] width 1 height 10
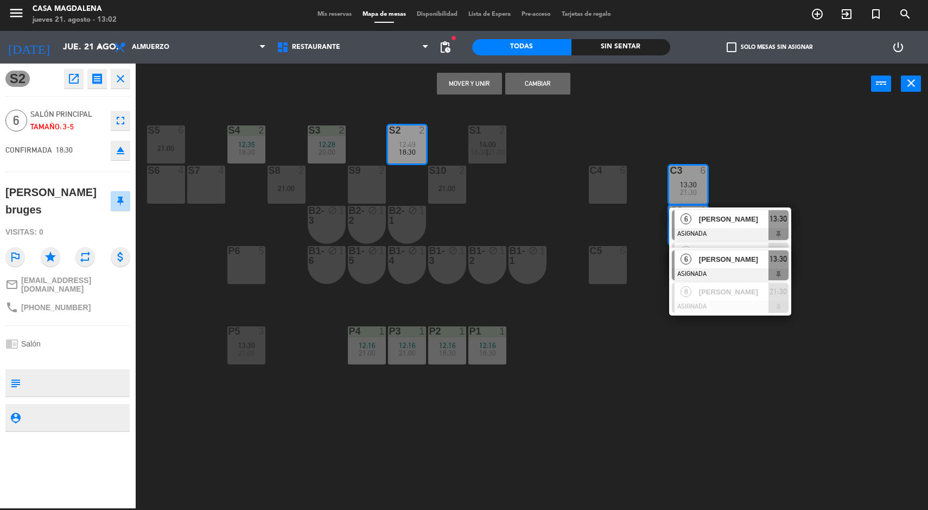
click at [475, 83] on button "Mover y Unir" at bounding box center [469, 84] width 65 height 22
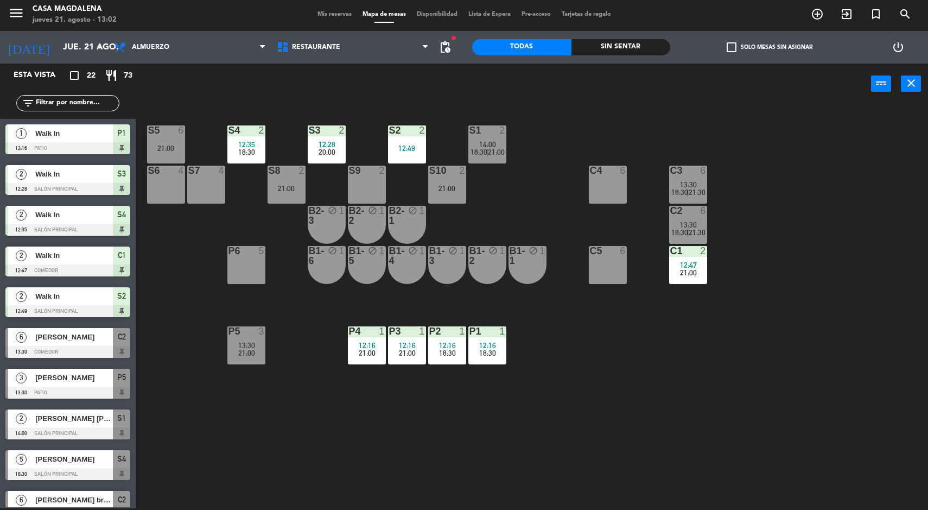
scroll to position [2, 0]
click at [149, 130] on div "S5" at bounding box center [148, 130] width 1 height 10
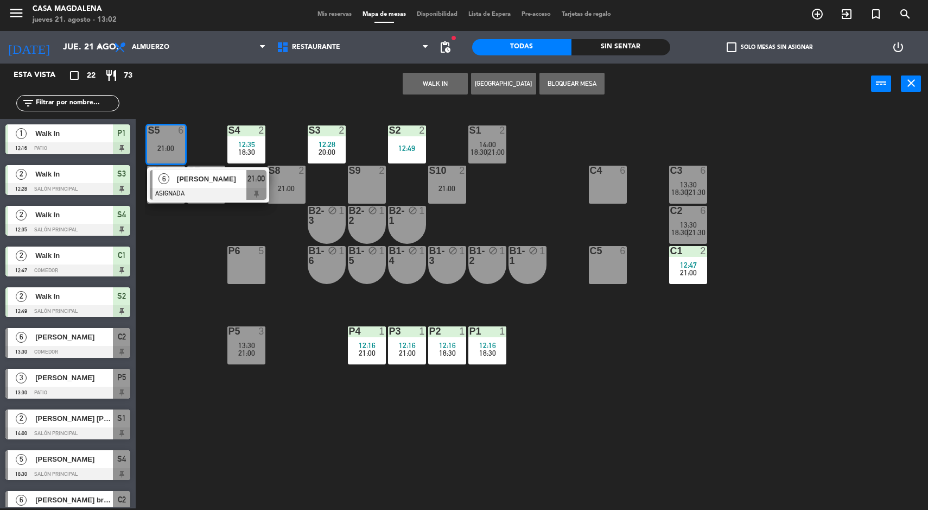
click at [242, 191] on div at bounding box center [208, 194] width 117 height 12
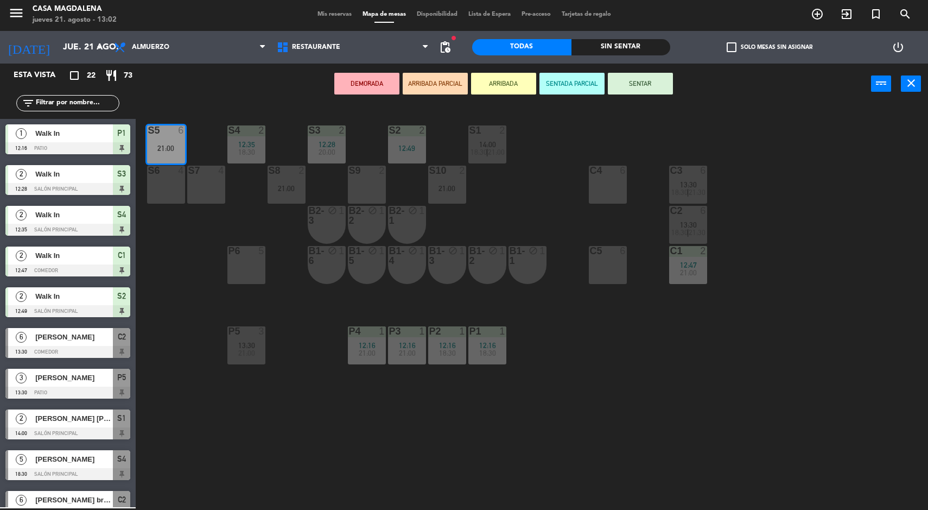
click at [415, 148] on div "12:49" at bounding box center [407, 148] width 38 height 8
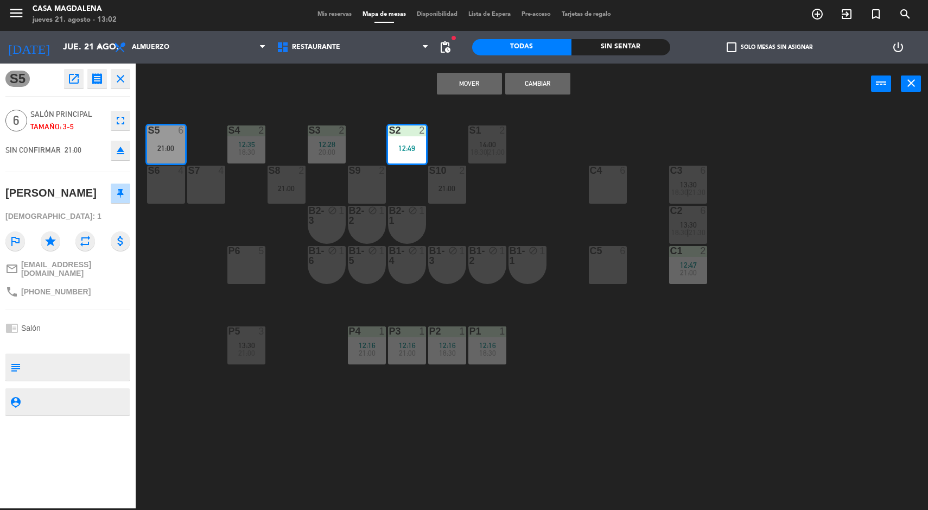
click at [471, 87] on button "Mover" at bounding box center [469, 84] width 65 height 22
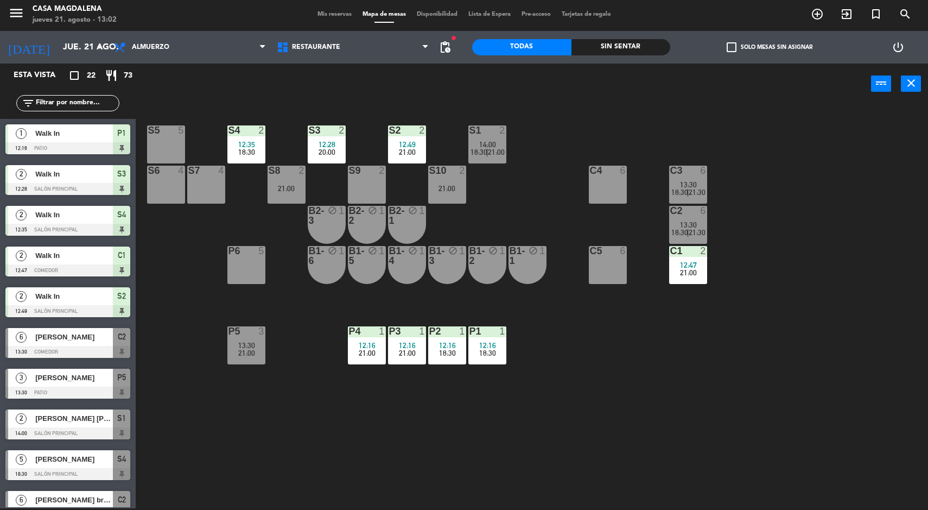
scroll to position [115, 0]
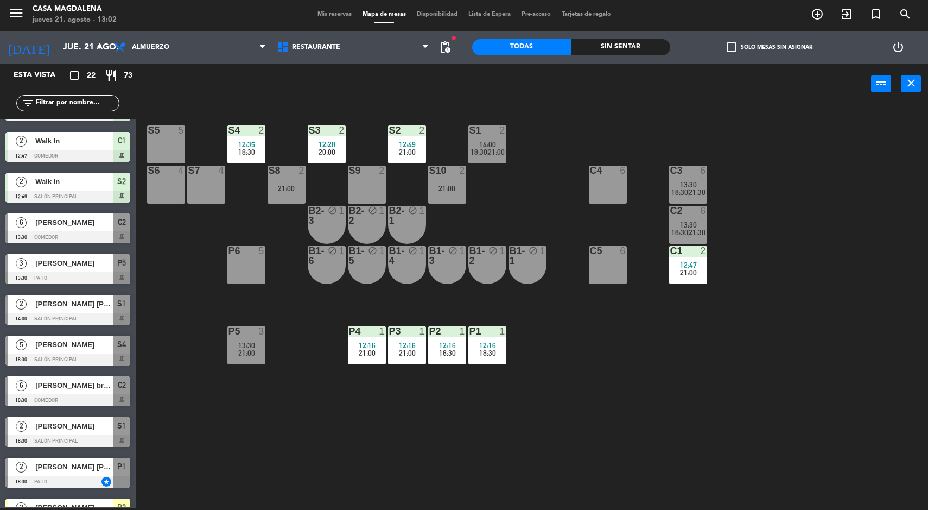
click at [685, 232] on span "18:30" at bounding box center [680, 232] width 17 height 9
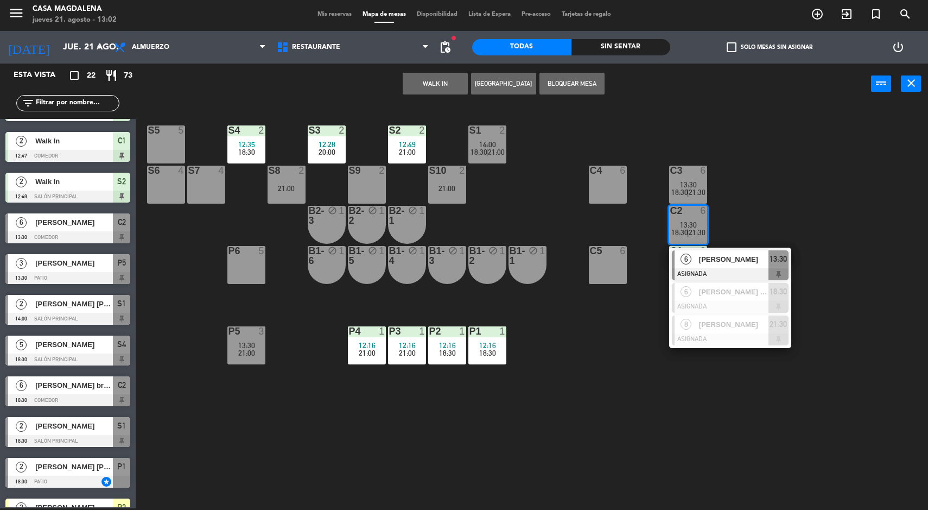
click at [750, 307] on div at bounding box center [730, 307] width 117 height 12
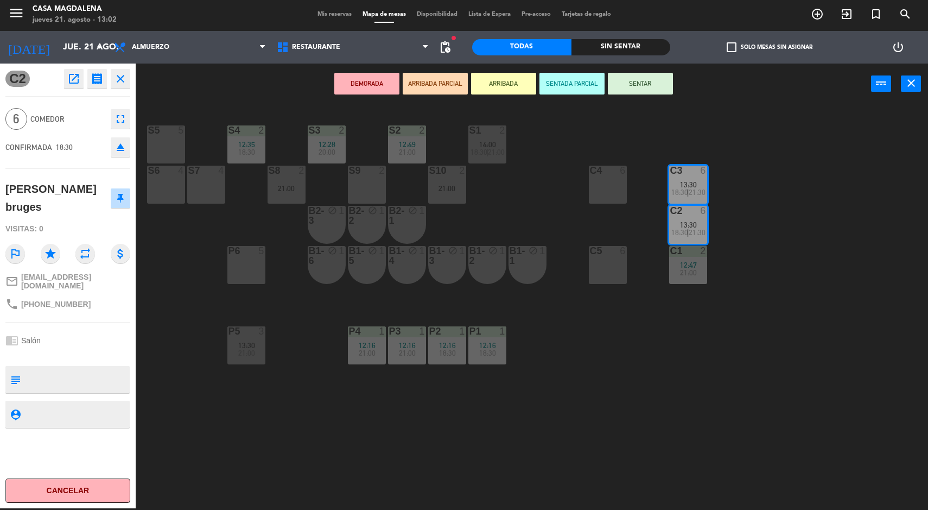
click at [738, 387] on div "S5 5 S4 2 12:35 18:30 S3 2 12:28 20:00 S2 2 12:49 21:00 S1 2 14:00 18:30 | 21:0…" at bounding box center [536, 308] width 783 height 404
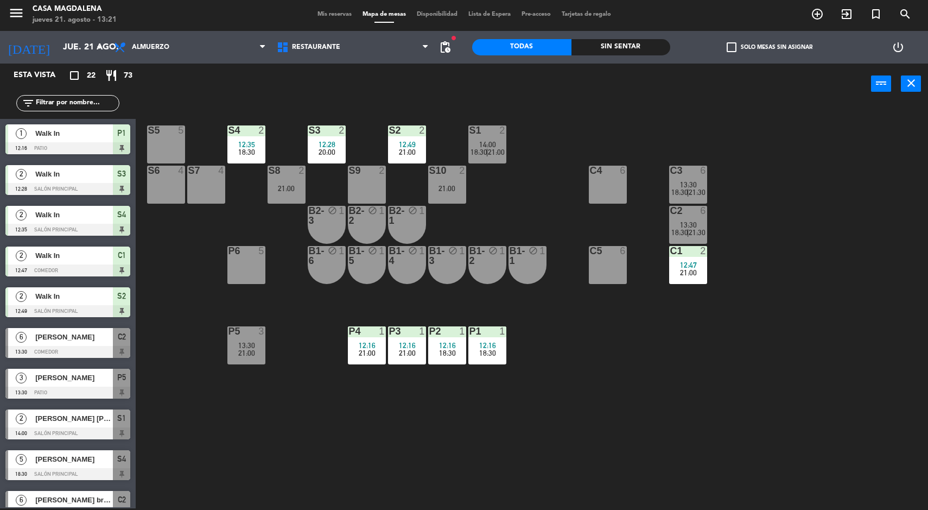
click at [688, 276] on span "21:00" at bounding box center [688, 272] width 17 height 9
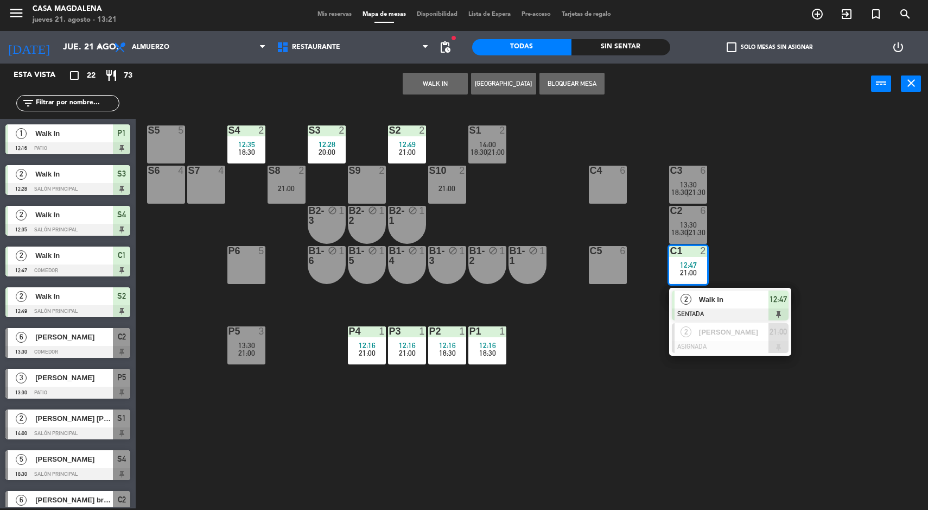
click at [735, 334] on span "[PERSON_NAME]" at bounding box center [733, 331] width 69 height 11
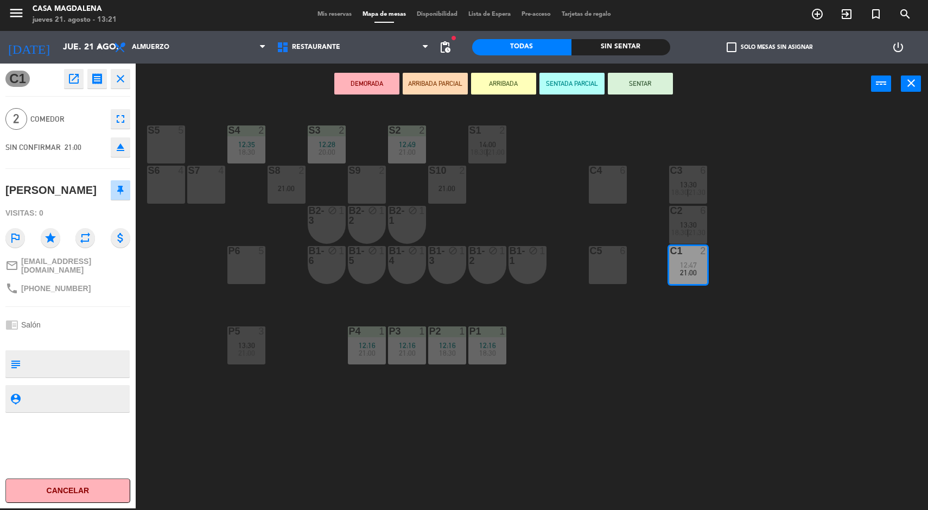
click at [667, 412] on div "S5 5 S4 2 12:35 18:30 S3 2 12:28 20:00 S2 2 12:49 21:00 S1 2 14:00 18:30 | 21:0…" at bounding box center [536, 308] width 783 height 404
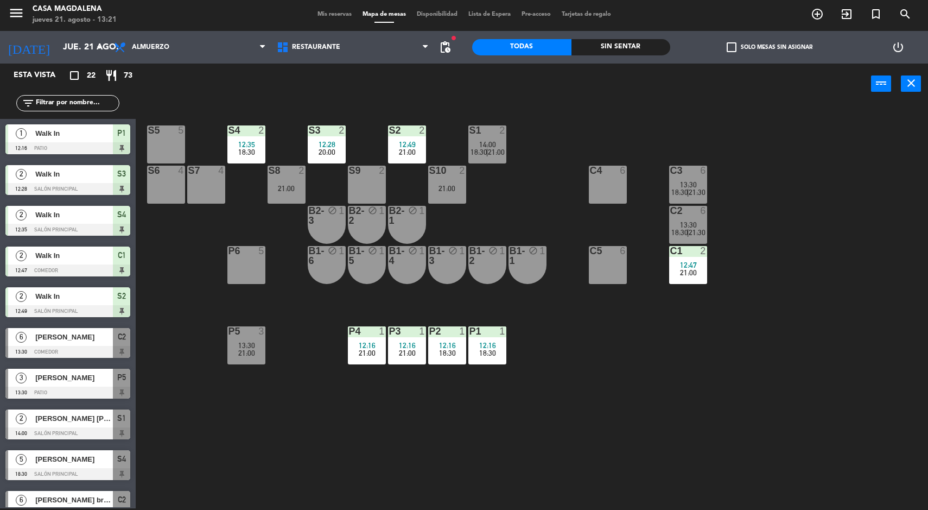
scroll to position [196, 0]
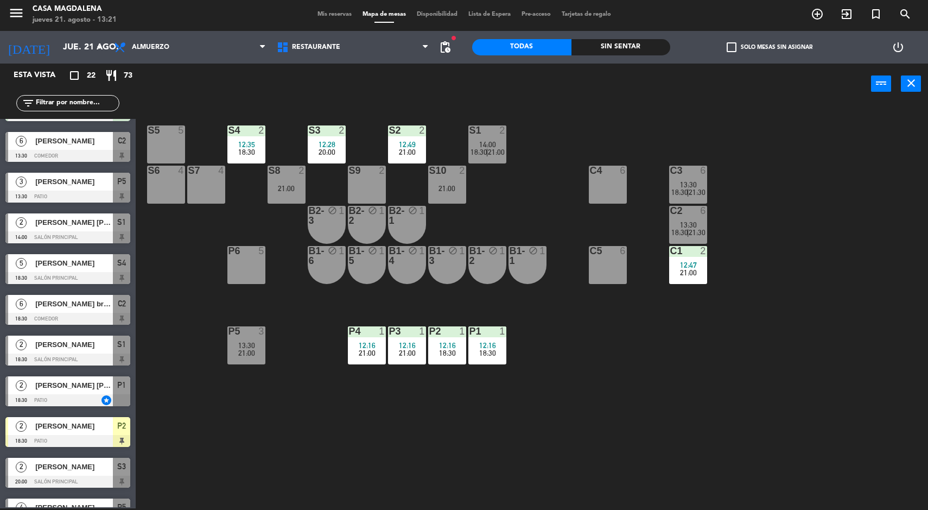
click at [257, 342] on div "13:30" at bounding box center [246, 346] width 38 height 8
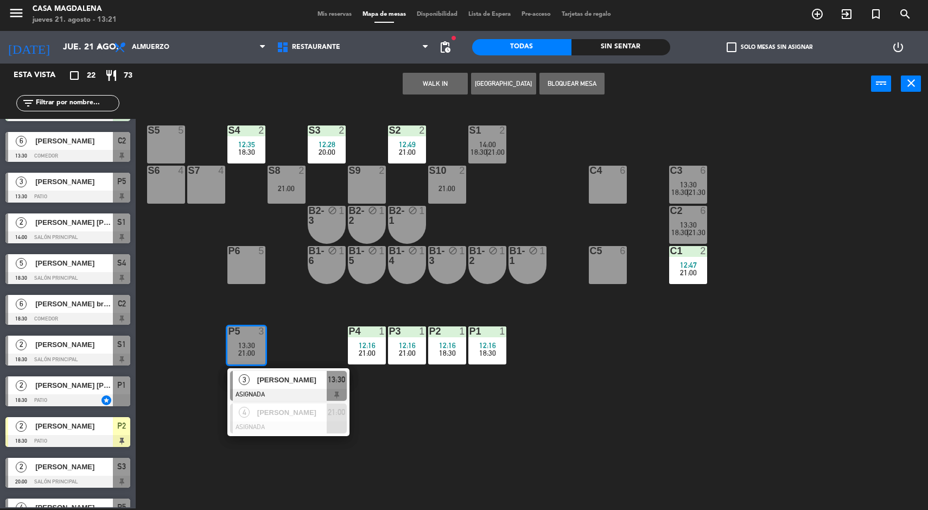
click at [295, 380] on span "[PERSON_NAME]" at bounding box center [291, 379] width 69 height 11
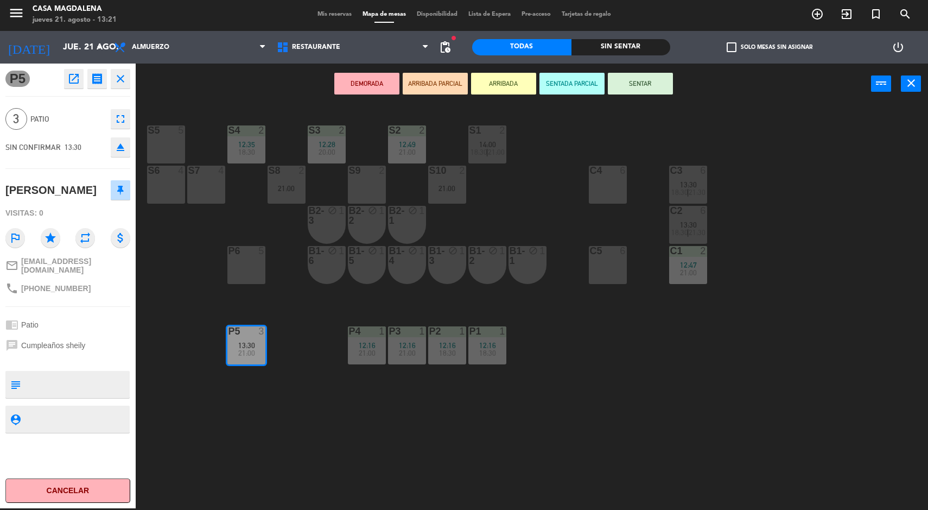
click at [669, 357] on div "S5 5 S4 2 12:35 18:30 S3 2 12:28 20:00 S2 2 12:49 21:00 S1 2 14:00 18:30 | 21:0…" at bounding box center [536, 308] width 783 height 404
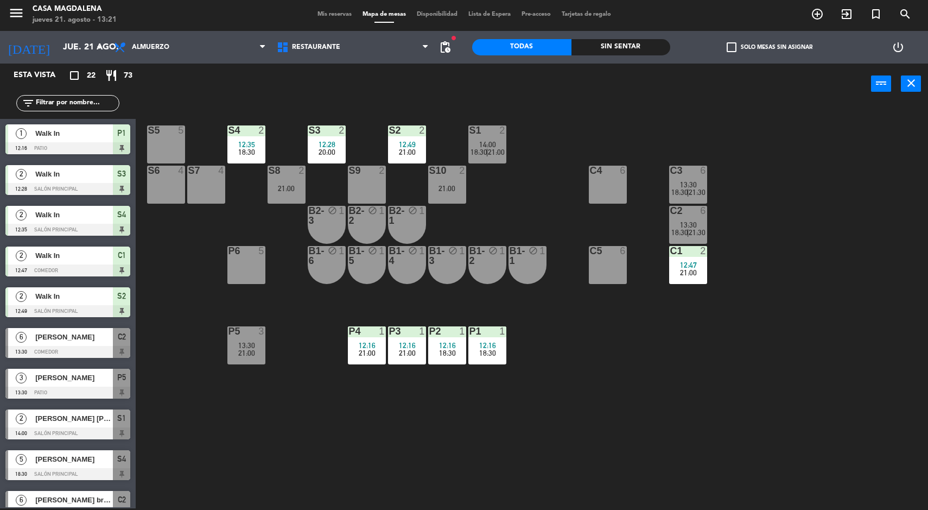
click at [513, 132] on div "2" at bounding box center [505, 130] width 18 height 10
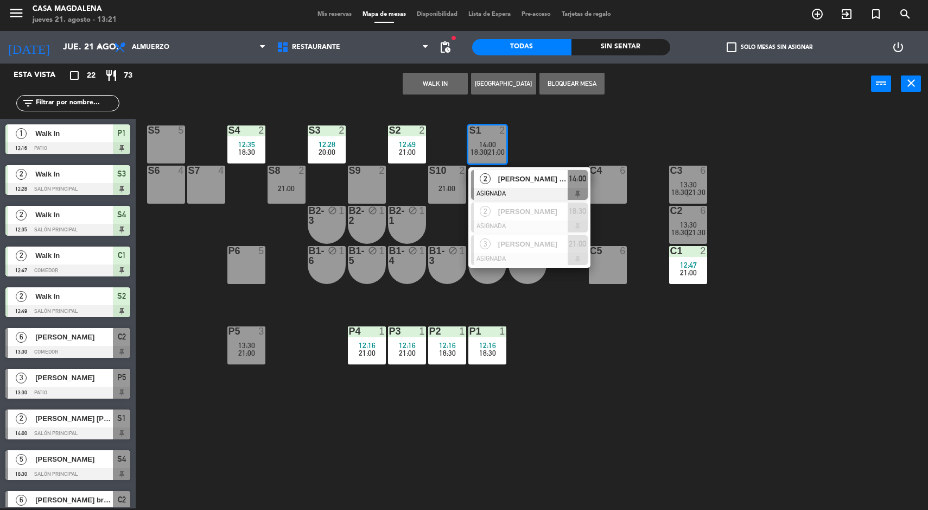
click at [515, 180] on span "[PERSON_NAME] [PERSON_NAME] [PERSON_NAME]" at bounding box center [532, 178] width 69 height 11
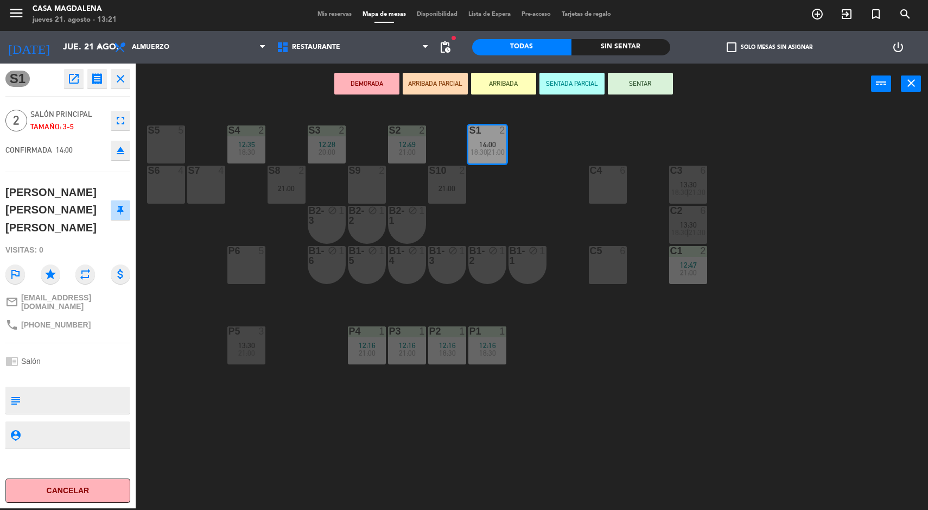
click at [642, 344] on div "S5 5 S4 2 12:35 18:30 S3 2 12:28 20:00 S2 2 12:49 21:00 S1 2 14:00 18:30 | 21:0…" at bounding box center [536, 308] width 783 height 404
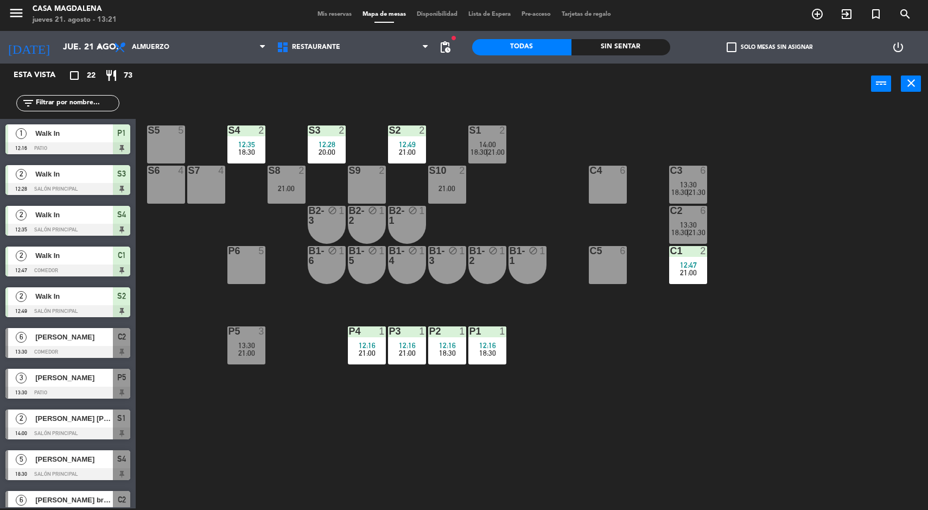
click at [648, 349] on div "S5 5 S4 2 12:35 18:30 S3 2 12:28 20:00 S2 2 12:49 21:00 S1 2 14:00 18:30 | 21:0…" at bounding box center [536, 308] width 783 height 404
click at [747, 371] on div "S5 5 S4 2 12:35 18:30 S3 2 12:28 20:00 S2 2 12:49 21:00 S1 2 14:00 18:30 | 21:0…" at bounding box center [536, 308] width 783 height 404
click at [681, 228] on span "18:30" at bounding box center [680, 232] width 17 height 9
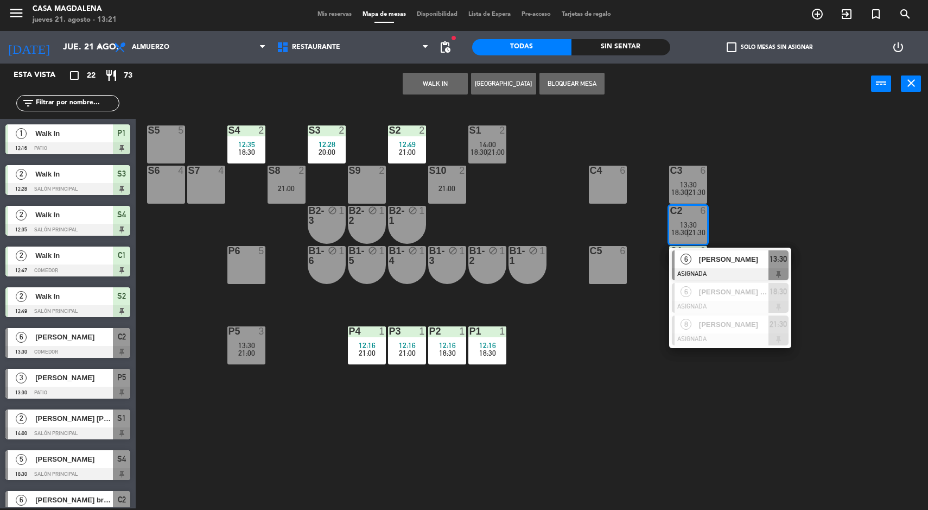
click at [731, 265] on div "[PERSON_NAME]" at bounding box center [733, 259] width 71 height 18
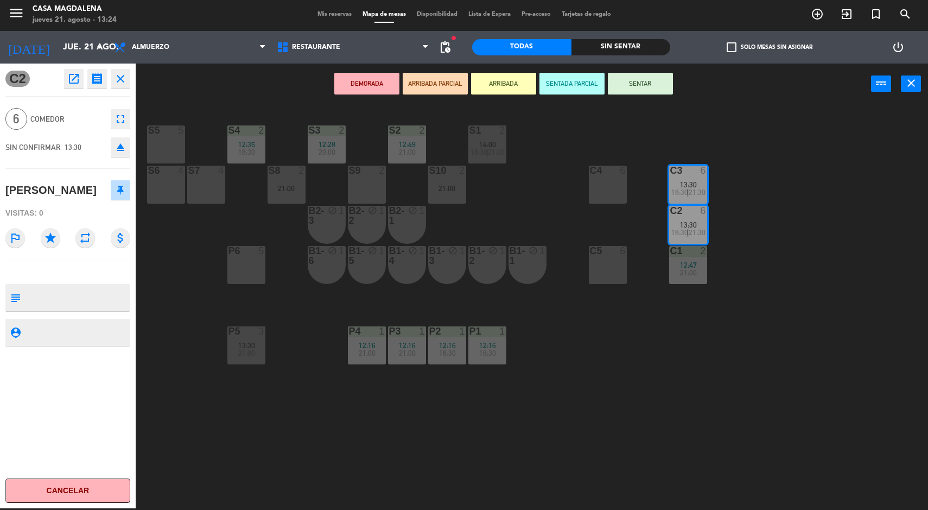
click at [610, 341] on div "S5 5 S4 2 12:35 18:30 S3 2 12:28 20:00 S2 2 12:49 21:00 S1 2 14:00 18:30 | 21:0…" at bounding box center [536, 308] width 783 height 404
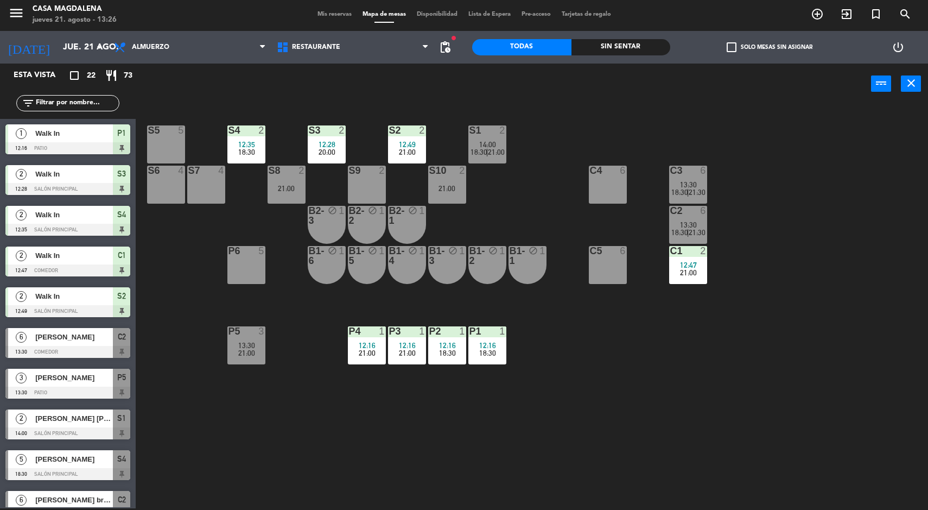
click at [77, 54] on input "jue. 21 ago." at bounding box center [115, 47] width 115 height 21
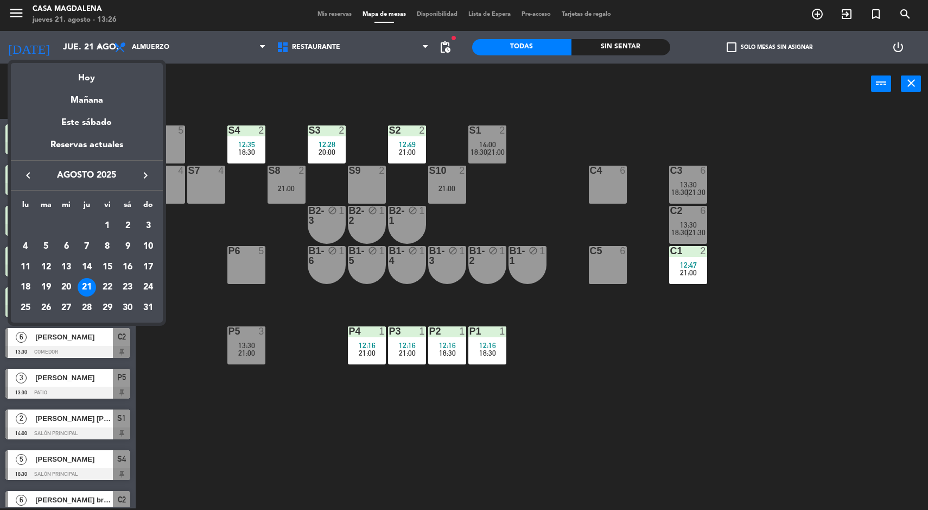
click at [92, 315] on td "28" at bounding box center [87, 308] width 21 height 21
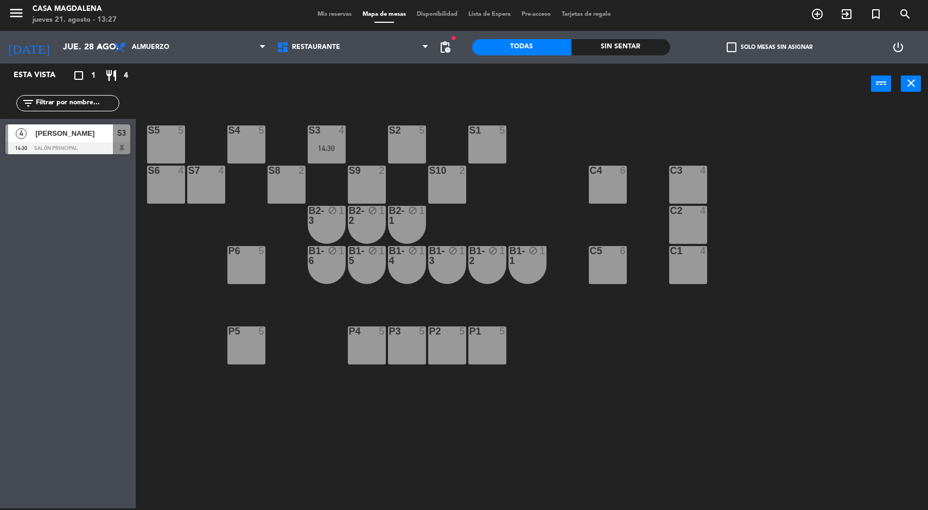
click at [453, 65] on div "power_input close" at bounding box center [504, 84] width 736 height 41
click at [442, 46] on span "pending_actions" at bounding box center [445, 47] width 13 height 13
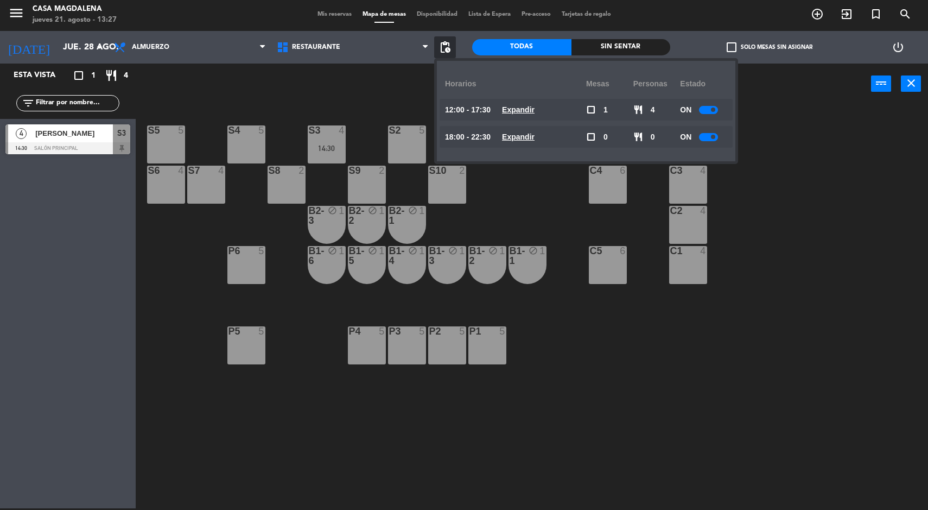
click at [439, 41] on span "pending_actions" at bounding box center [445, 47] width 13 height 13
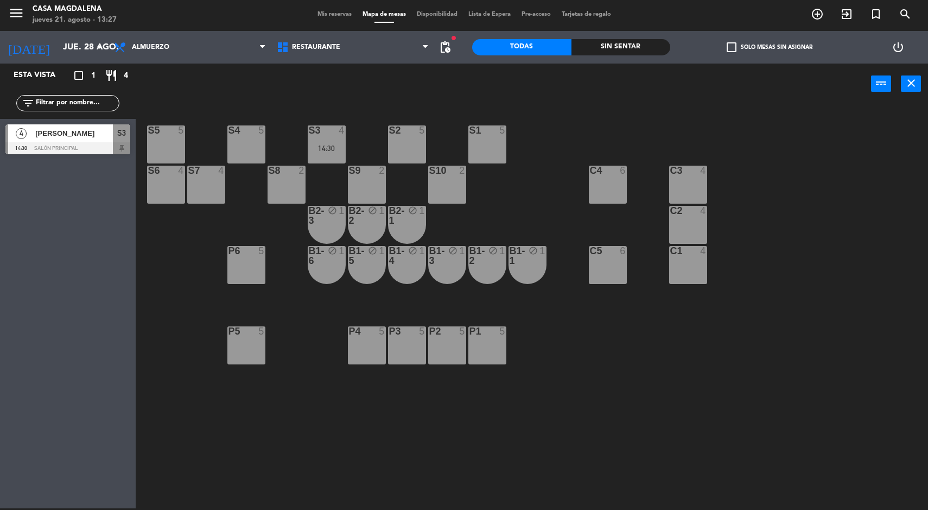
click at [54, 7] on div "Casa Magdalena" at bounding box center [75, 9] width 84 height 11
click at [34, 141] on div "4" at bounding box center [21, 133] width 26 height 18
click at [174, 223] on div "S5 5 S4 5 S3 4 14:30 S2 5 S1 5 S6 4 S7 4 S8 2 S9 2 S10 2 C3 4 C4 6 C2 4 B2-3 bl…" at bounding box center [536, 308] width 783 height 404
click at [69, 44] on input "jue. 28 ago." at bounding box center [115, 47] width 115 height 21
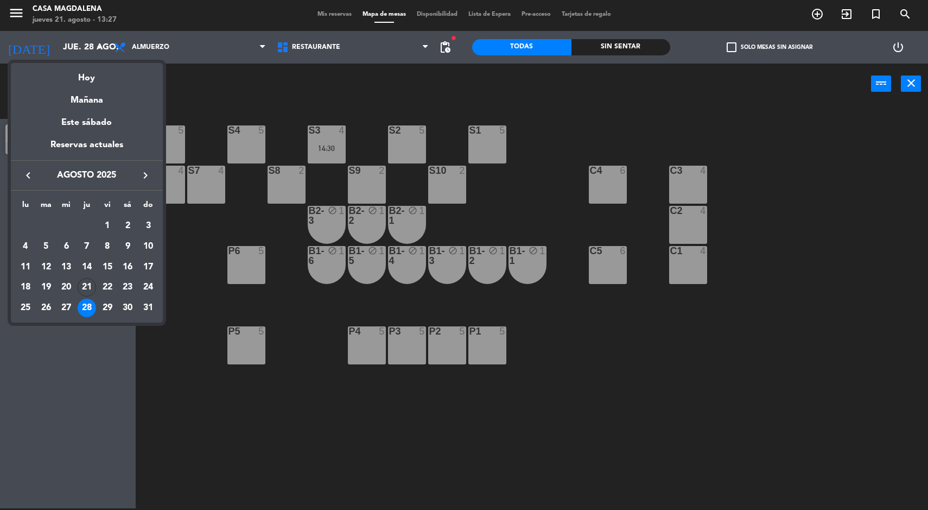
click at [81, 71] on div "Hoy" at bounding box center [87, 74] width 152 height 22
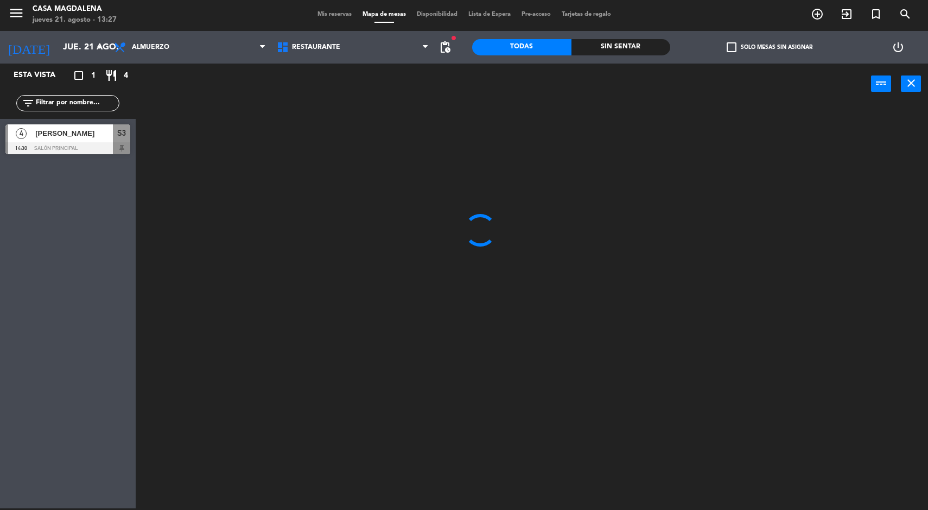
click at [73, 44] on input "jue. 21 ago." at bounding box center [115, 47] width 115 height 21
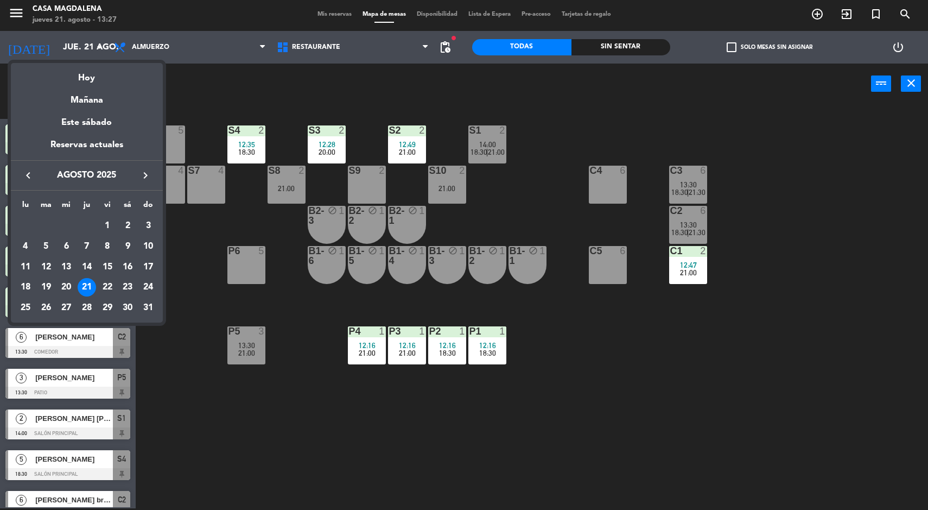
click at [57, 308] on td "27" at bounding box center [66, 308] width 21 height 21
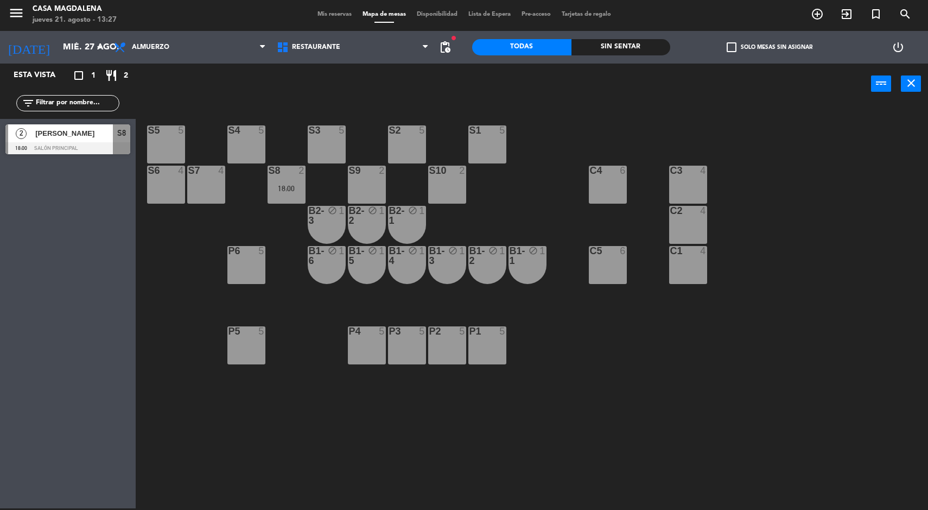
click at [7, 134] on div at bounding box center [6, 139] width 3 height 30
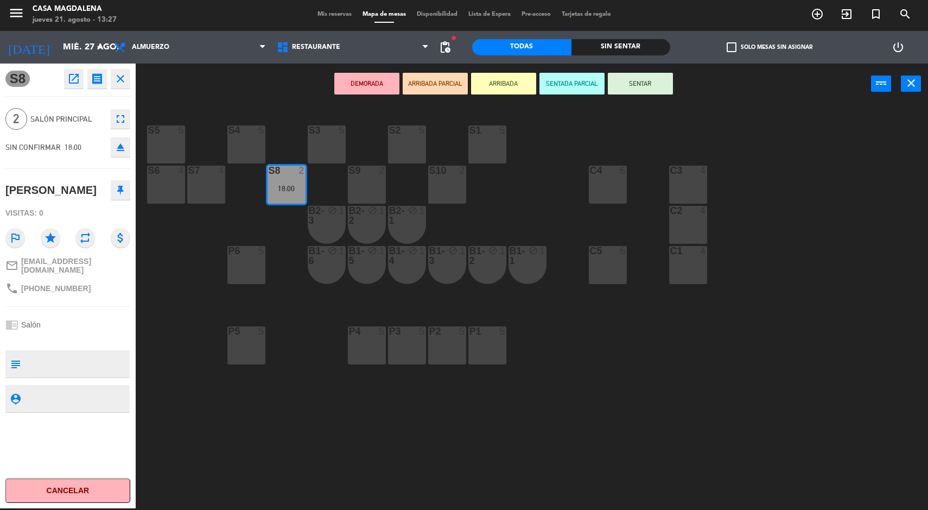
click at [309, 130] on div "S3" at bounding box center [309, 130] width 1 height 10
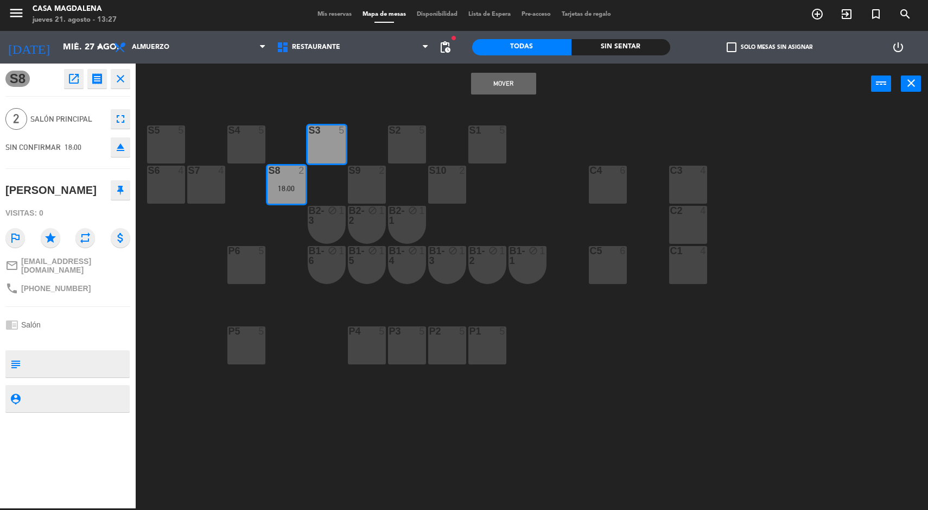
click at [488, 85] on button "Mover" at bounding box center [503, 84] width 65 height 22
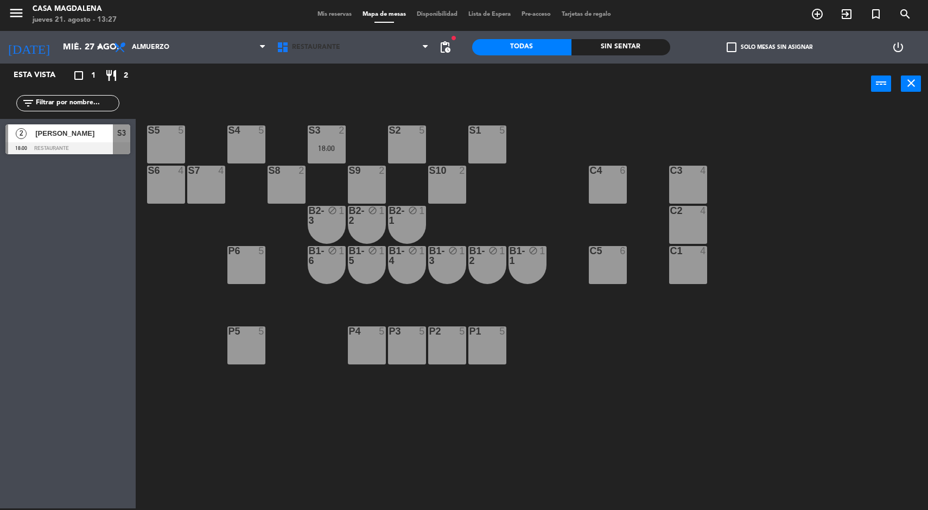
click at [428, 49] on span at bounding box center [428, 47] width 11 height 10
click at [445, 49] on span "pending_actions" at bounding box center [445, 47] width 13 height 13
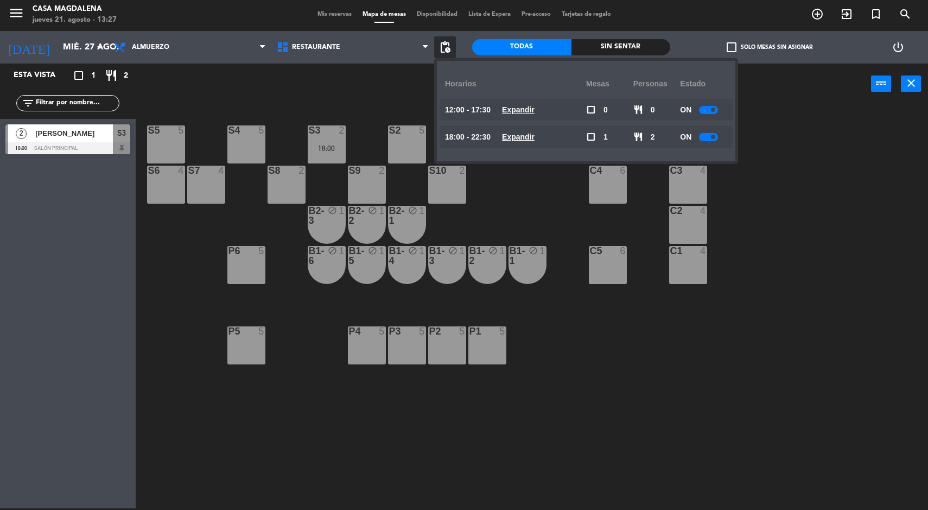
click at [531, 335] on div "S5 5 S4 5 S3 2 18:00 S2 5 S1 5 S6 4 S7 4 S8 2 S9 2 S10 2 C3 4 C4 6 C2 4 B2-3 bl…" at bounding box center [536, 308] width 783 height 404
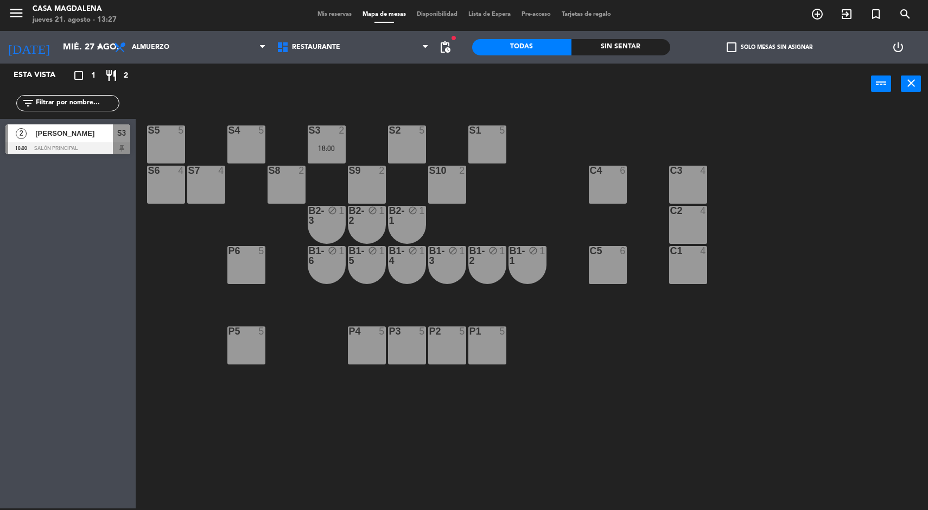
click at [58, 42] on input "mié. 27 ago." at bounding box center [115, 47] width 115 height 21
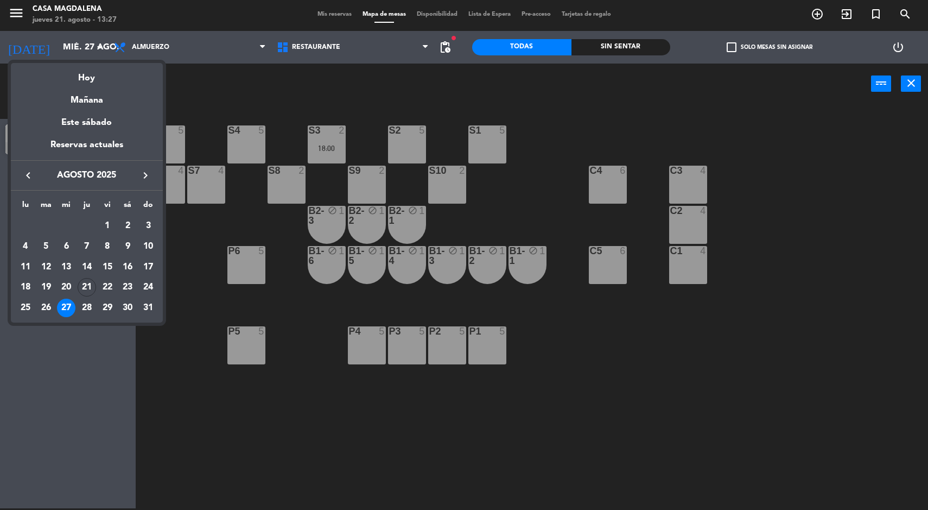
click at [69, 69] on div "Hoy" at bounding box center [87, 74] width 152 height 22
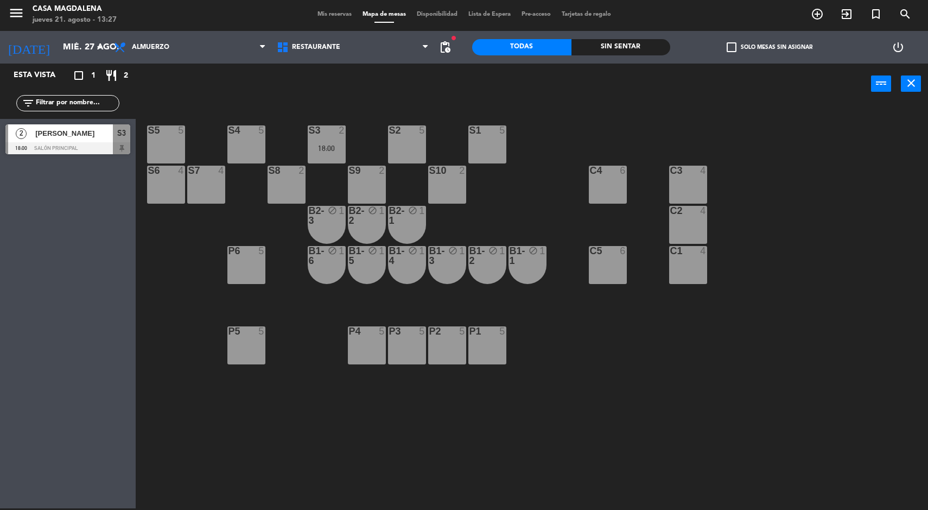
type input "jue. 21 ago."
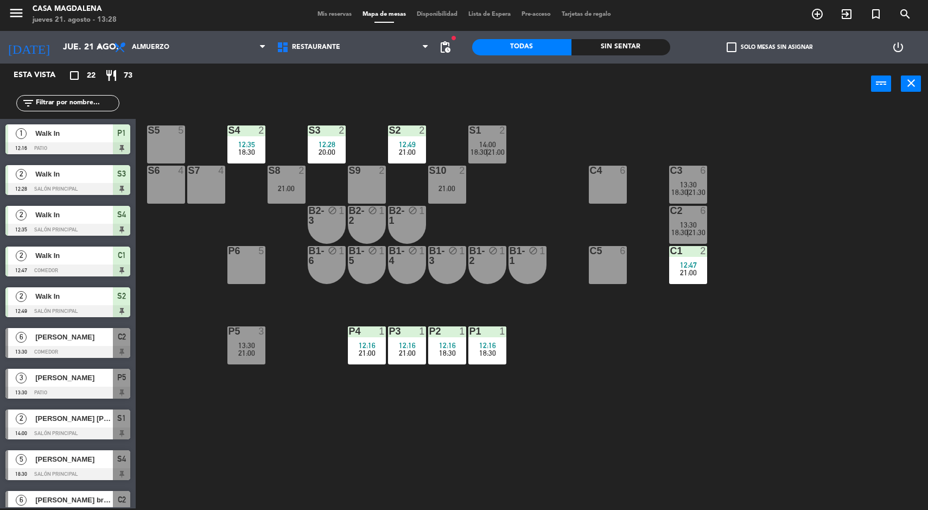
click at [704, 211] on div "6" at bounding box center [703, 211] width 7 height 10
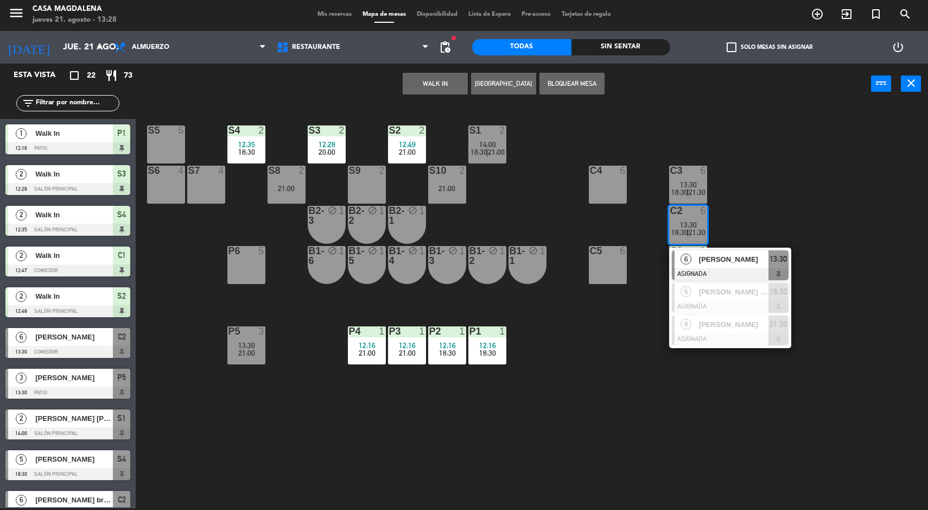
click at [777, 258] on span "13:30" at bounding box center [778, 258] width 17 height 13
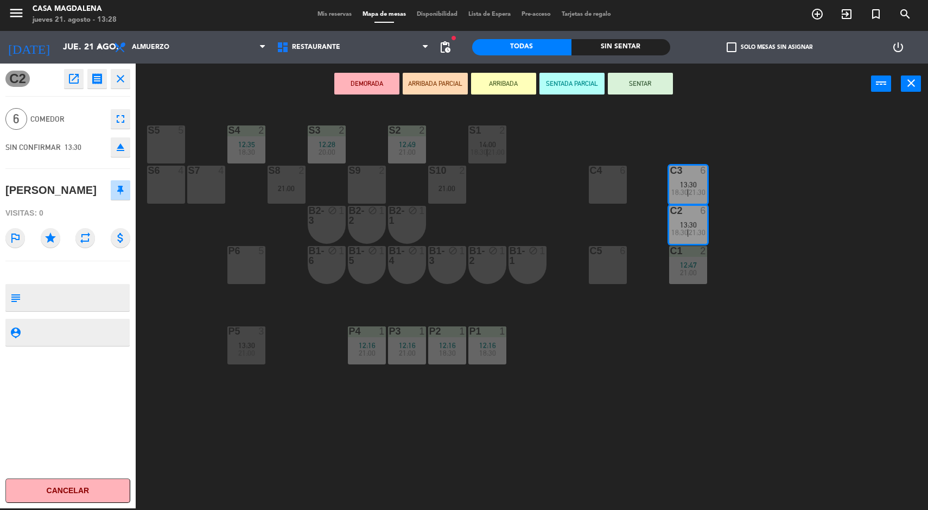
click at [647, 74] on button "SENTAR" at bounding box center [640, 84] width 65 height 22
